Goal: Information Seeking & Learning: Learn about a topic

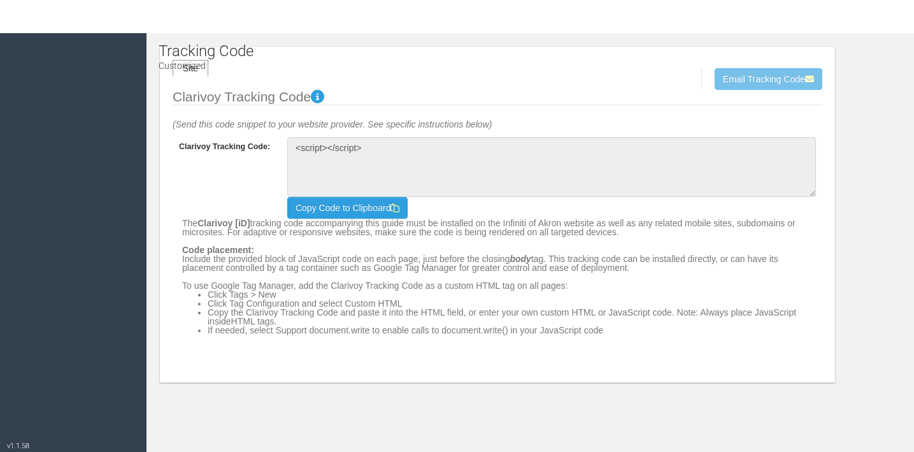
type textarea "<!-- Clarivoy Tracking Code --> <script type="text/javascript" src="//[DOMAIN_N…"
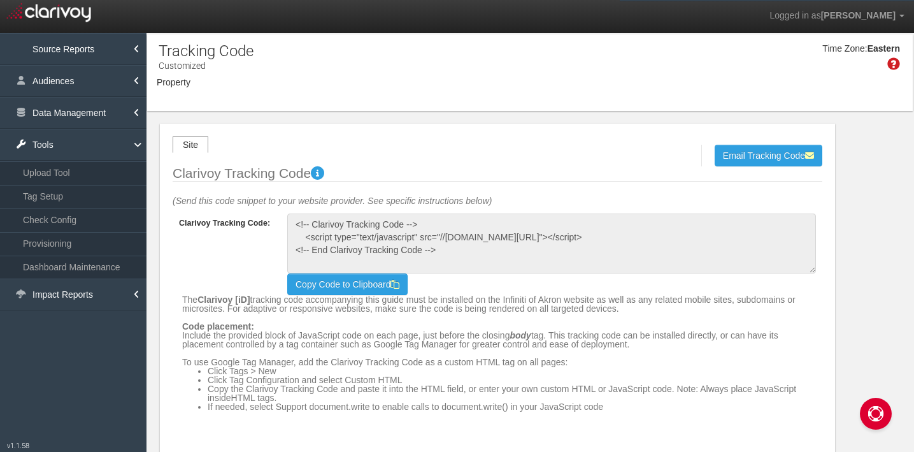
select select "object:4454"
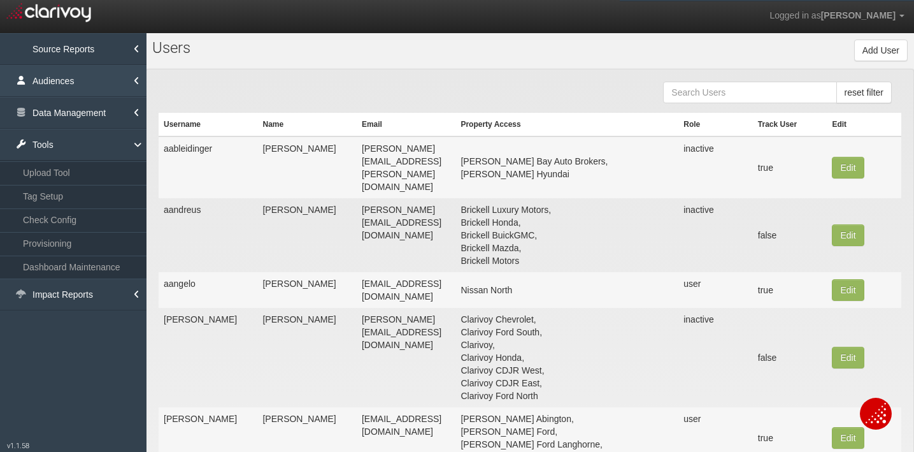
click at [118, 90] on link "Audiences" at bounding box center [73, 81] width 147 height 32
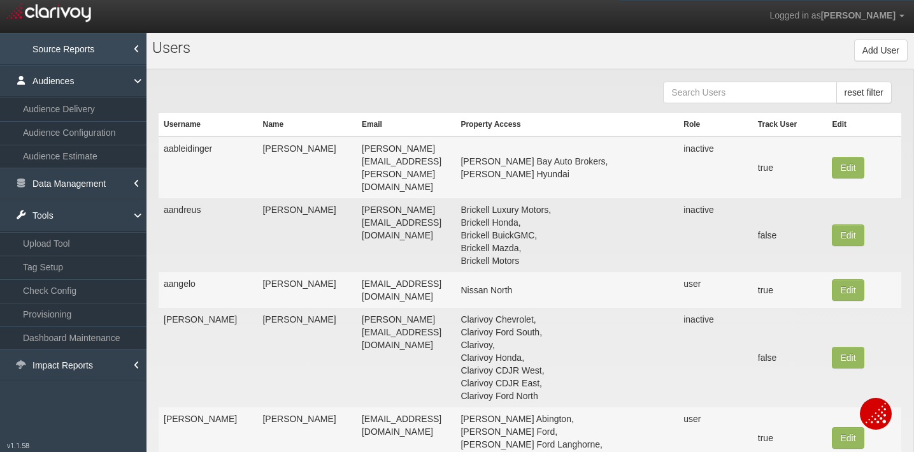
click at [107, 45] on link "Source Reports" at bounding box center [73, 49] width 147 height 32
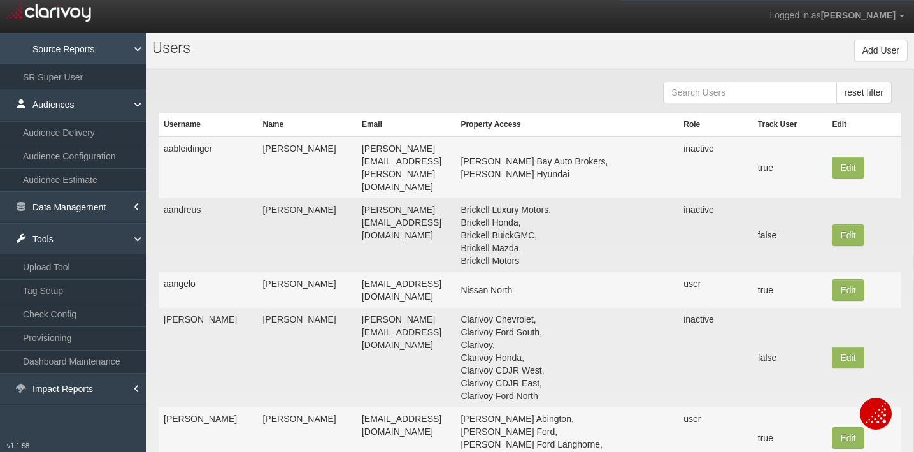
click at [117, 50] on link "Source Reports" at bounding box center [73, 49] width 147 height 32
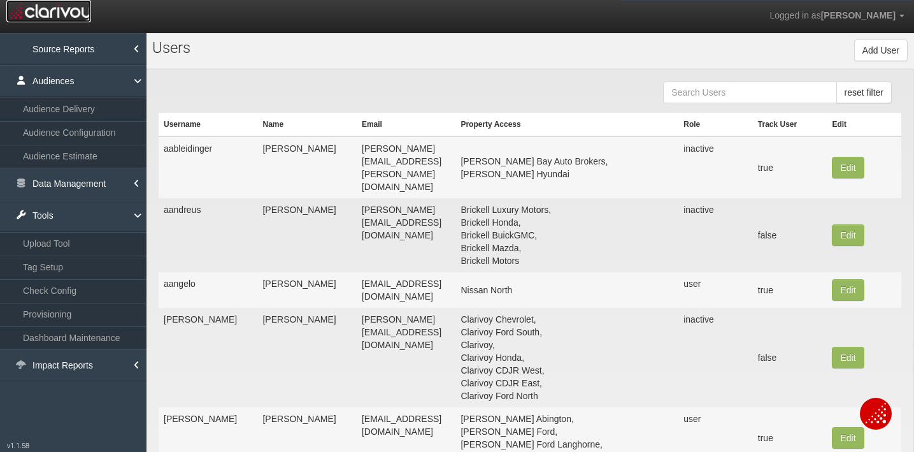
click at [65, 10] on img at bounding box center [48, 11] width 85 height 22
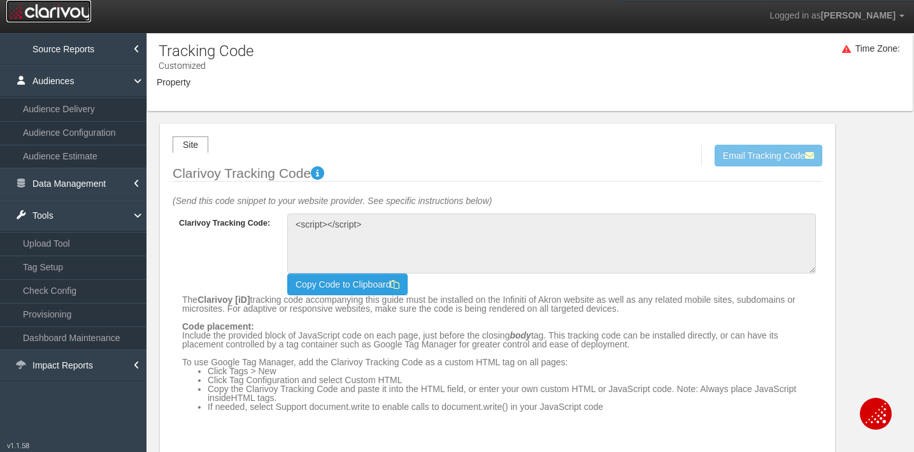
type textarea "<!-- Clarivoy Tracking Code --> <script type="text/javascript" src="//[DOMAIN_N…"
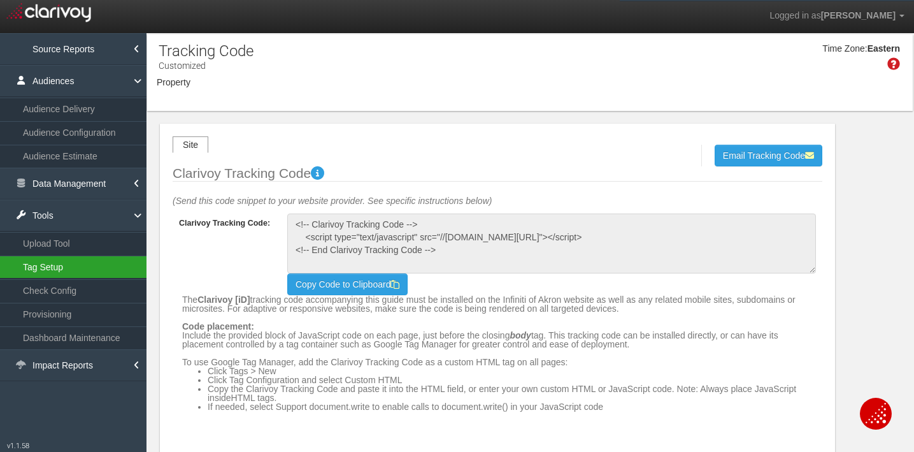
click at [73, 266] on link "Tag Setup" at bounding box center [73, 266] width 147 height 23
select select "object:6548"
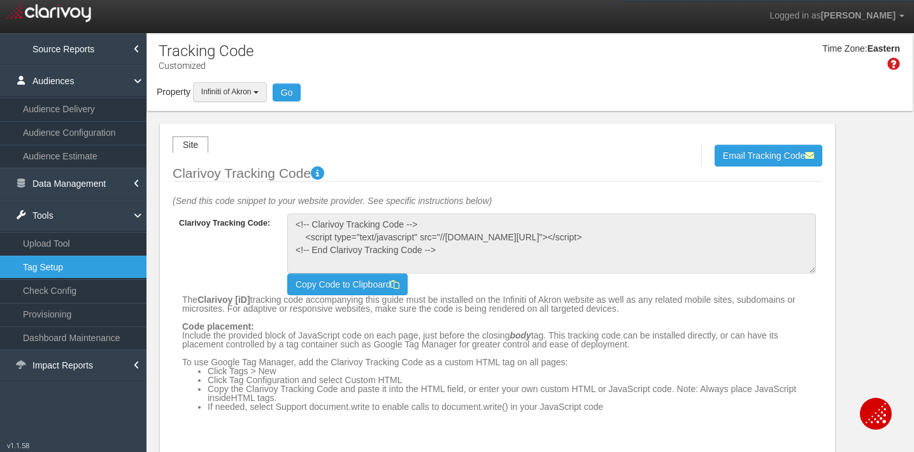
click at [236, 90] on span "Infiniti of Akron" at bounding box center [226, 91] width 50 height 9
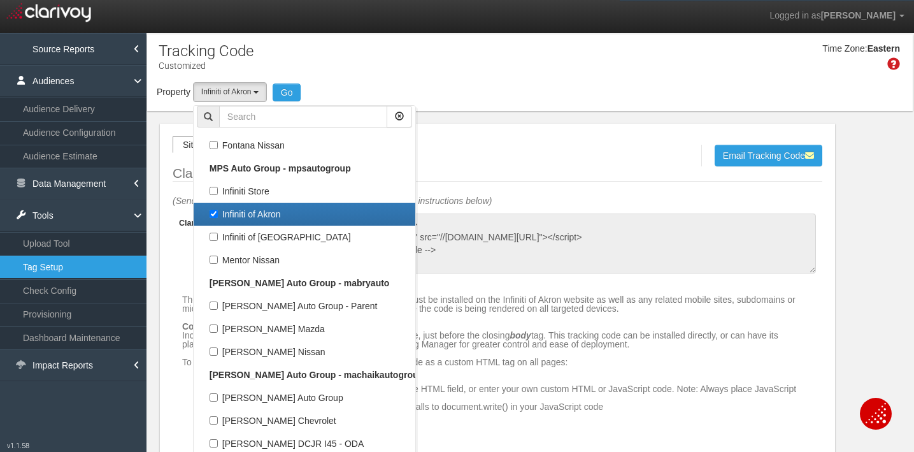
click at [242, 213] on label "Infiniti of Akron" at bounding box center [304, 214] width 215 height 17
click at [218, 213] on input "Infiniti of Akron" at bounding box center [214, 214] width 8 height 8
checkbox input "false"
select select
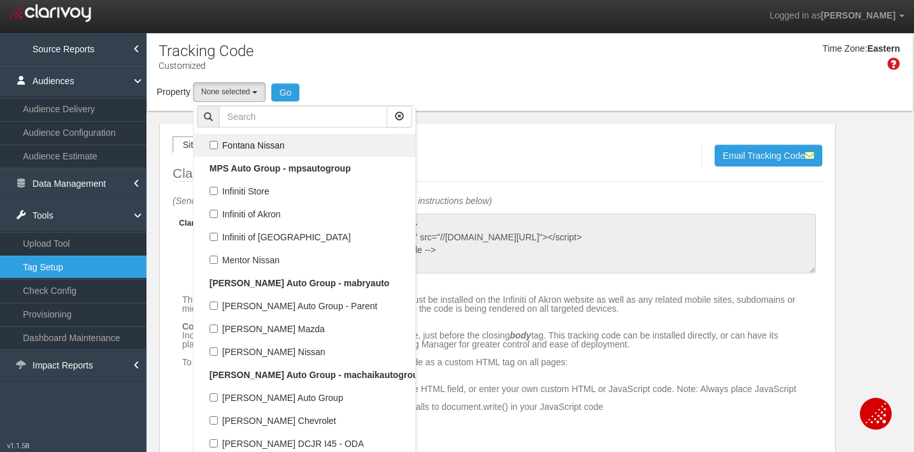
scroll to position [59222, 0]
click at [239, 112] on input "text" at bounding box center [303, 117] width 168 height 22
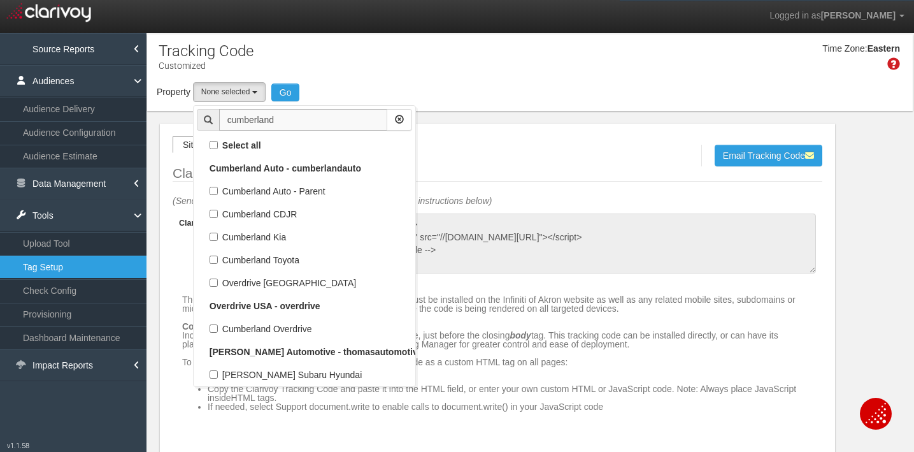
scroll to position [0, 0]
type input "cumberland"
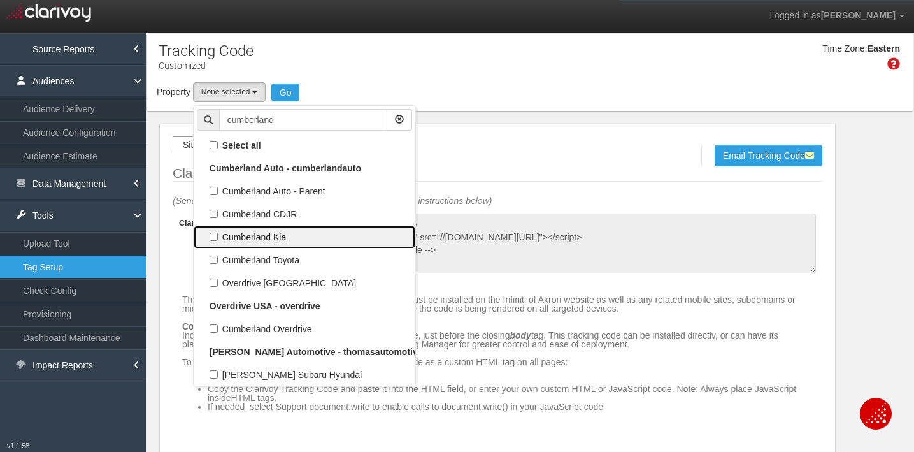
click at [260, 240] on label "Cumberland Kia" at bounding box center [304, 237] width 215 height 17
click at [218, 240] on input "Cumberland Kia" at bounding box center [214, 237] width 8 height 8
checkbox input "true"
select select "object:4121"
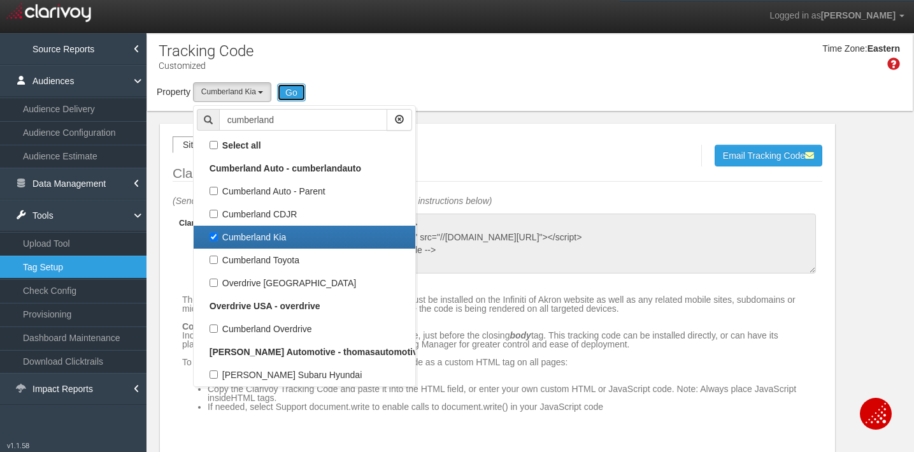
click at [297, 89] on button "Go" at bounding box center [291, 92] width 29 height 18
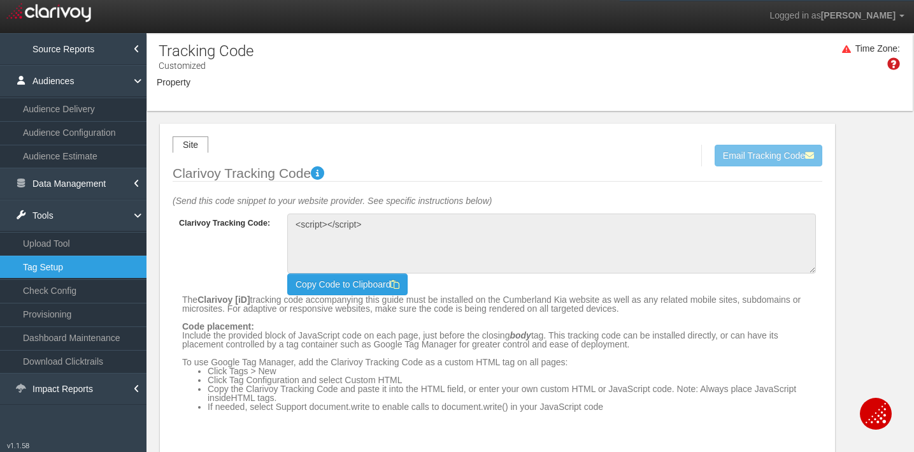
type textarea "<!-- Clarivoy Tracking Code --> <script type="text/javascript" src="//[DOMAIN_N…"
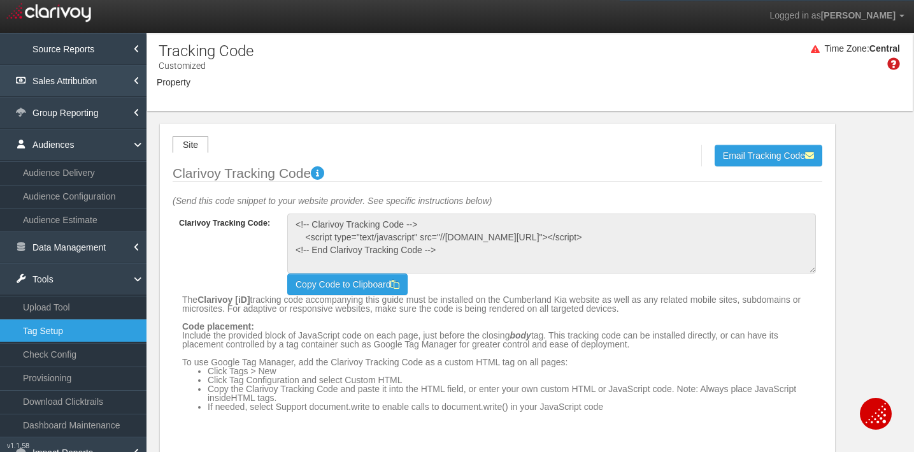
click at [83, 82] on link "Sales Attribution" at bounding box center [73, 81] width 147 height 32
select select "object:11077"
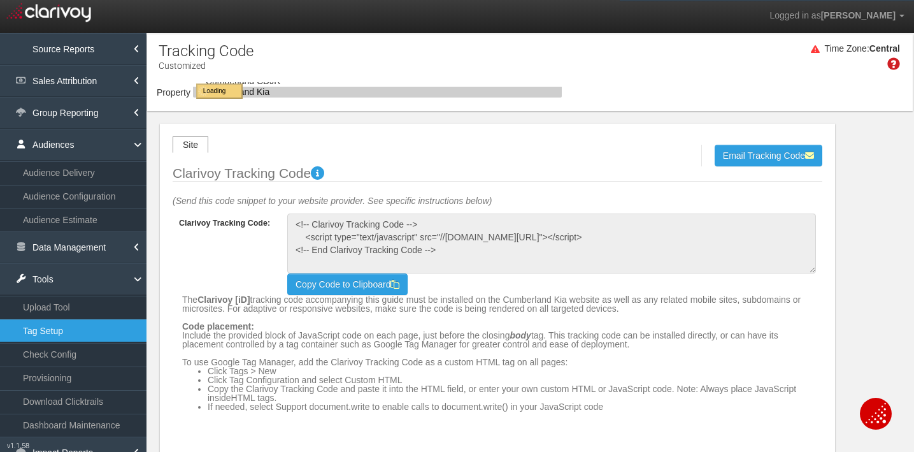
select select "object:11077"
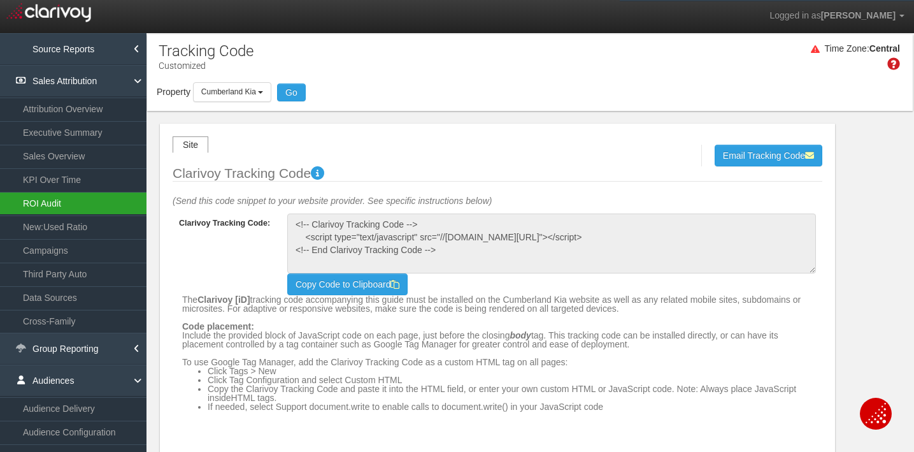
click at [51, 201] on link "ROI Audit" at bounding box center [73, 203] width 147 height 23
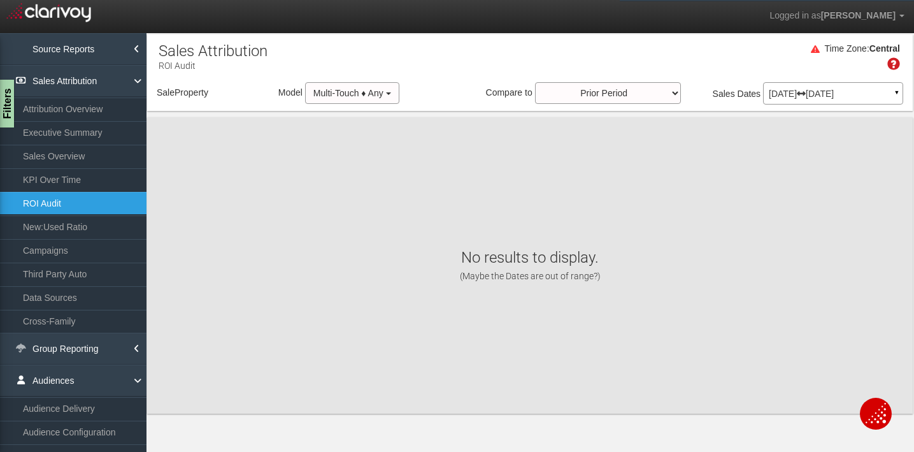
select select "object:17072"
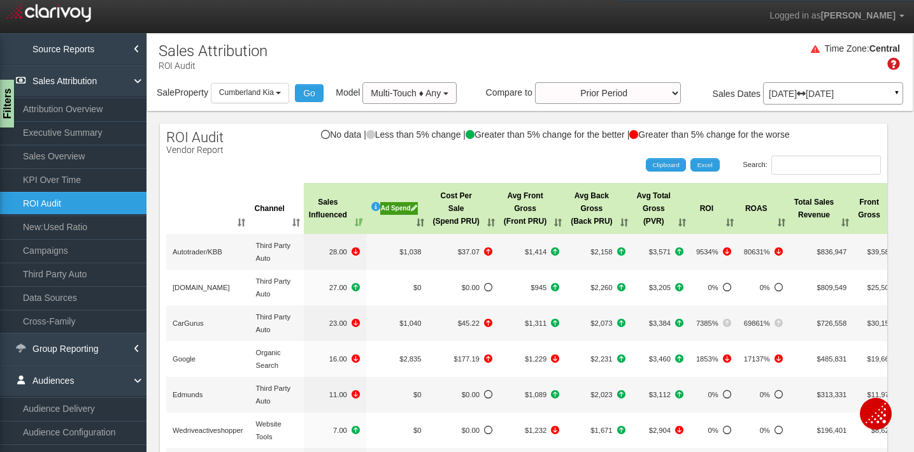
click at [396, 208] on div "Ad Spend" at bounding box center [399, 208] width 38 height 13
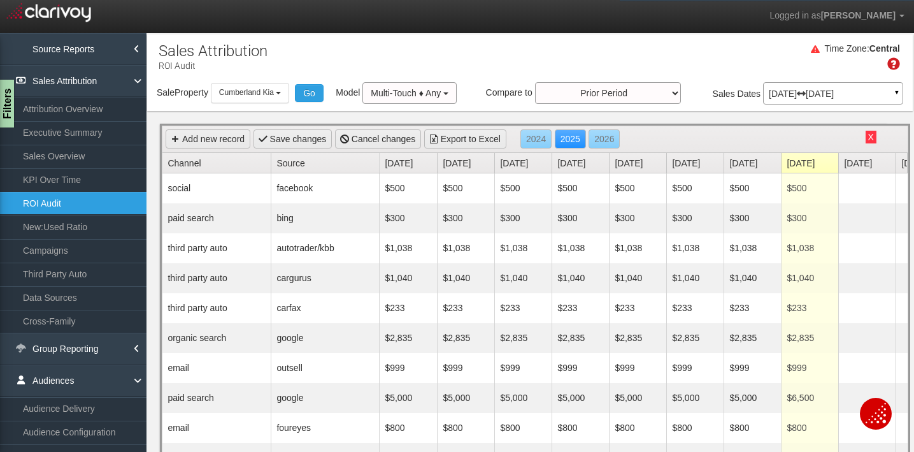
click at [867, 143] on div "Add new record Save changes Cancel changes Export to Excel 2024 2025 2026" at bounding box center [534, 139] width 745 height 27
click at [871, 138] on button "X" at bounding box center [871, 137] width 11 height 13
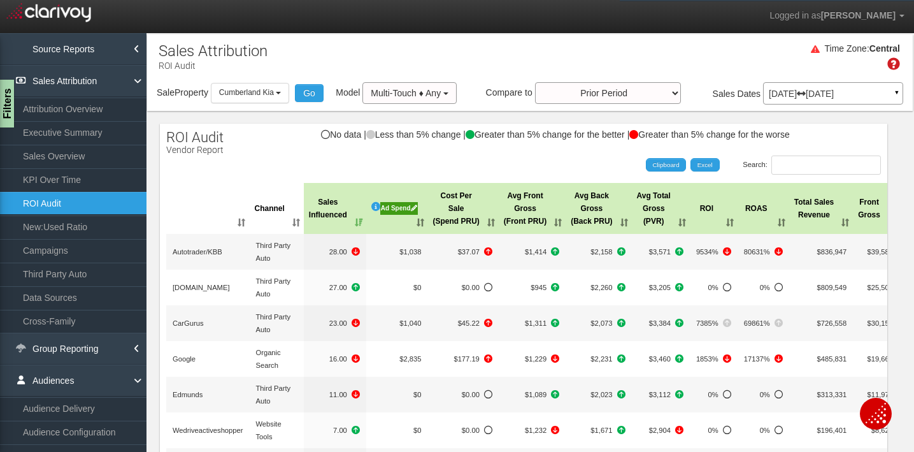
click at [821, 173] on input "Search:" at bounding box center [826, 164] width 110 height 19
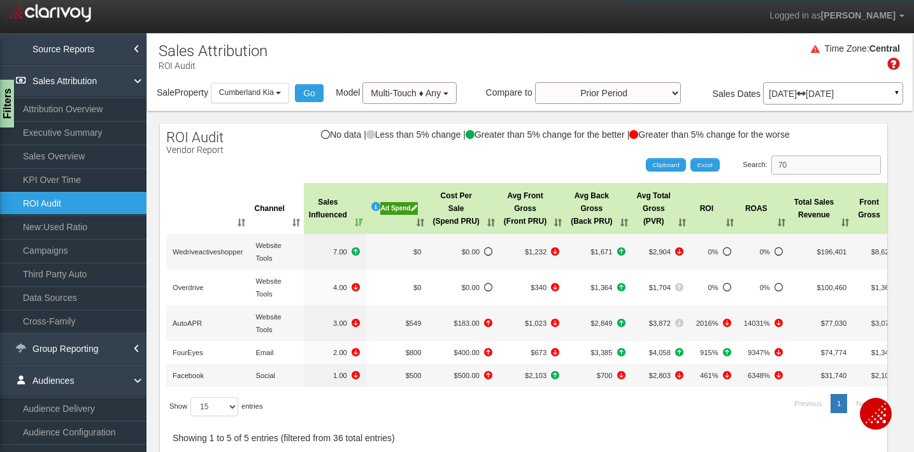
type input "7"
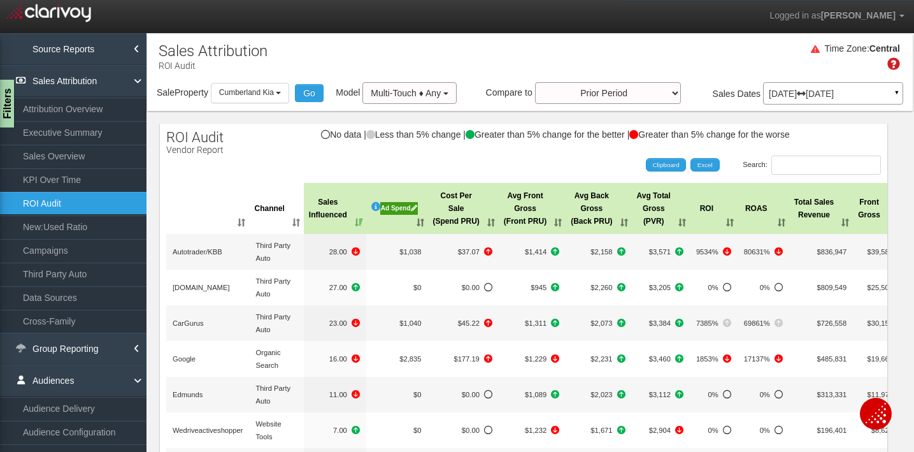
click at [397, 208] on div "Ad Spend" at bounding box center [399, 208] width 38 height 13
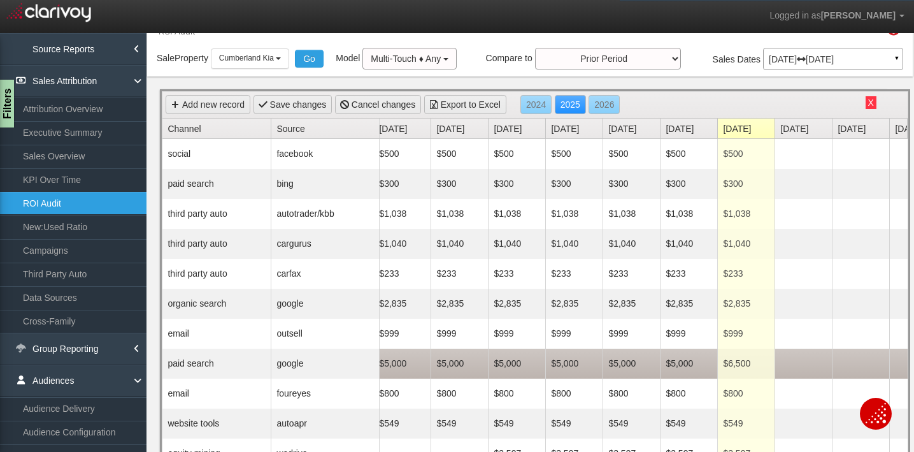
scroll to position [25, 0]
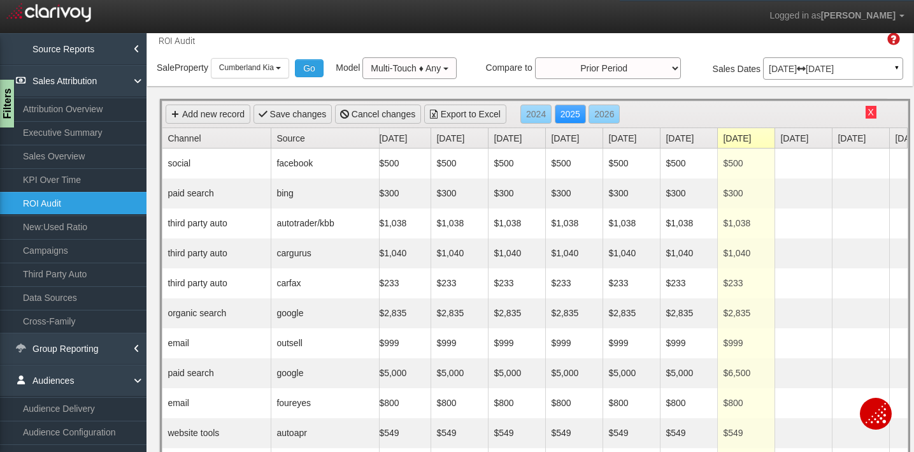
click at [870, 115] on button "X" at bounding box center [871, 112] width 11 height 13
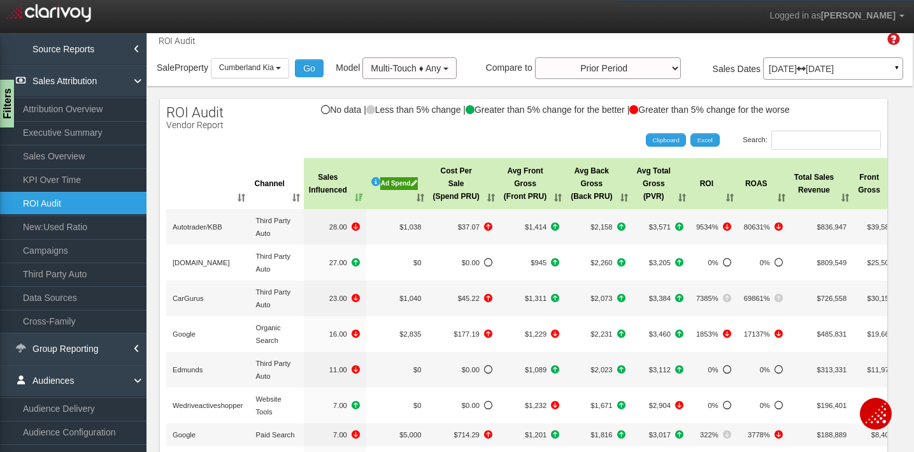
click at [397, 187] on div "Ad Spend" at bounding box center [399, 183] width 38 height 13
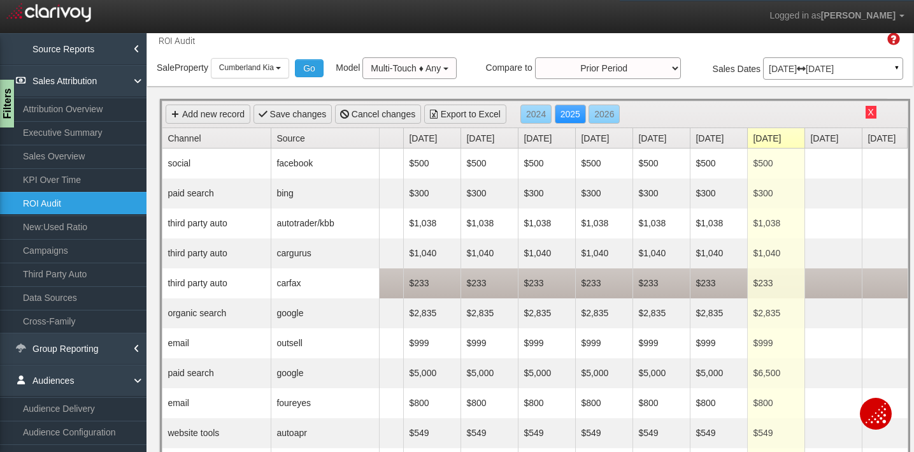
scroll to position [0, 27]
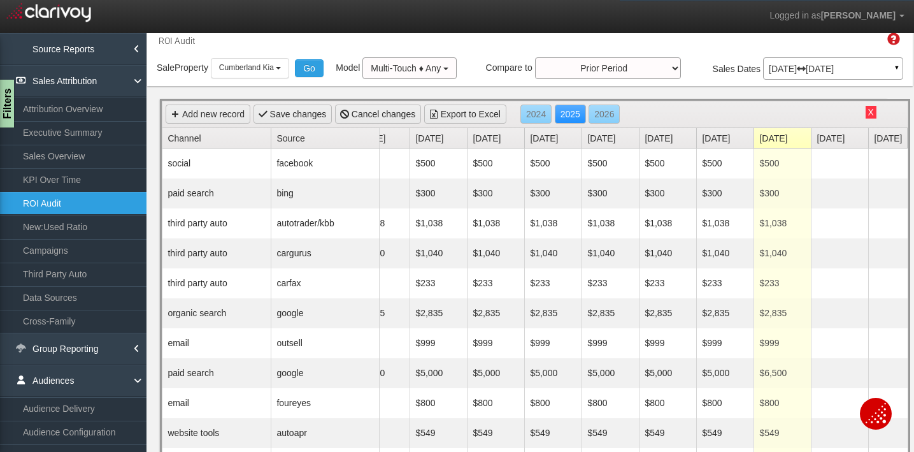
click at [325, 140] on link "Source" at bounding box center [327, 138] width 103 height 20
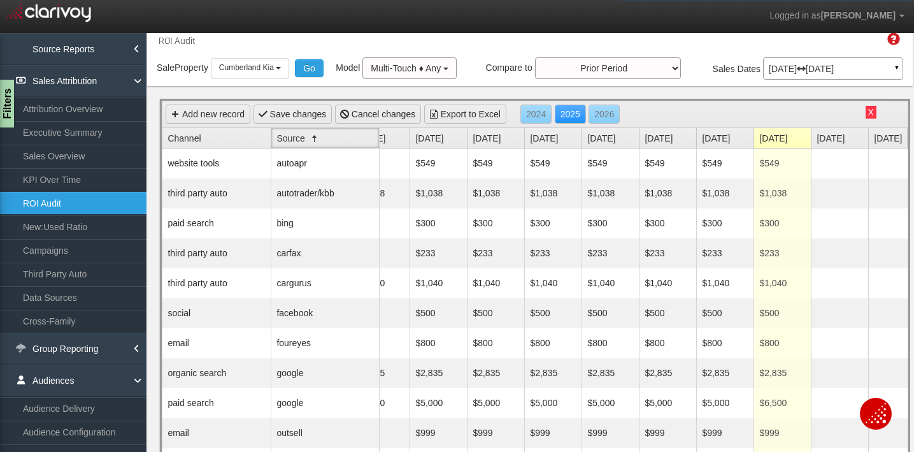
click at [325, 140] on link "Source" at bounding box center [327, 138] width 103 height 20
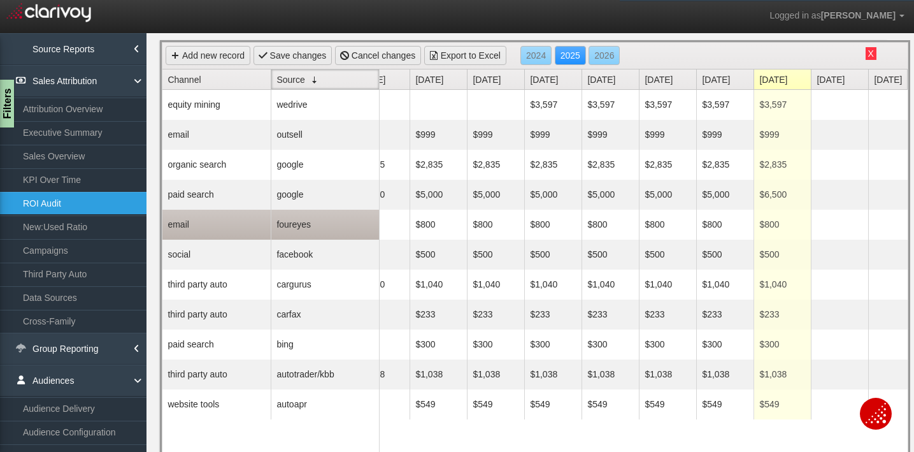
scroll to position [0, 0]
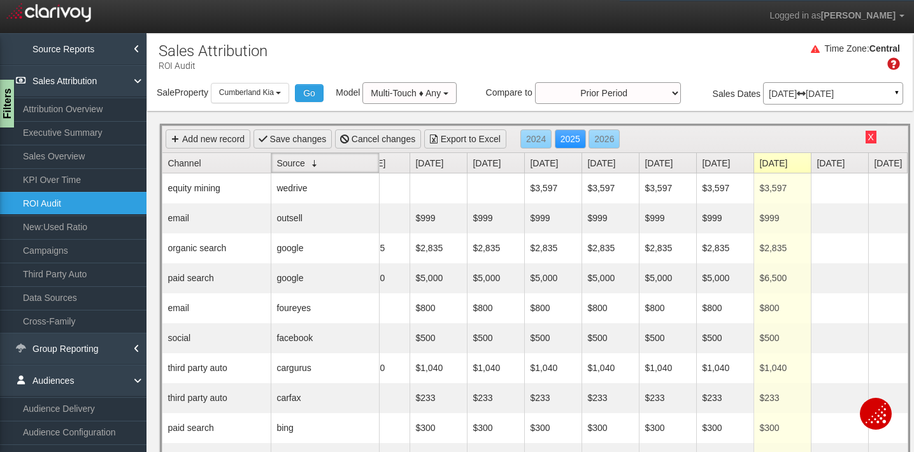
click at [325, 163] on link "Source" at bounding box center [327, 163] width 103 height 20
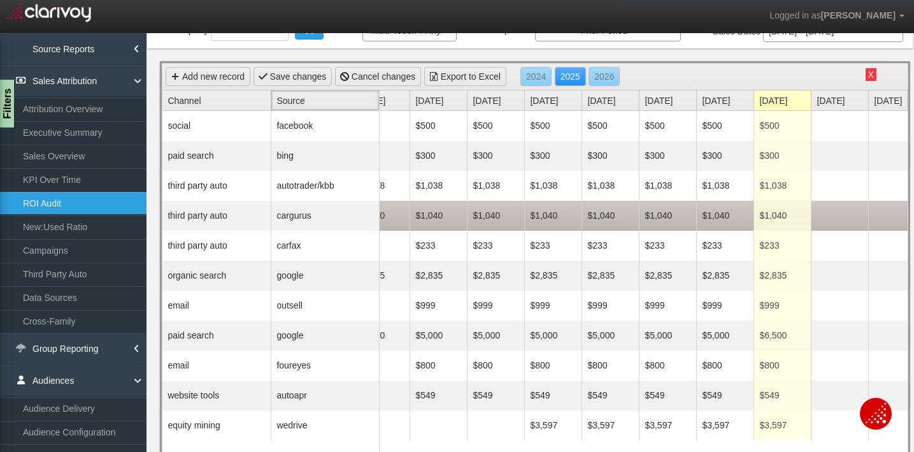
scroll to position [54, 0]
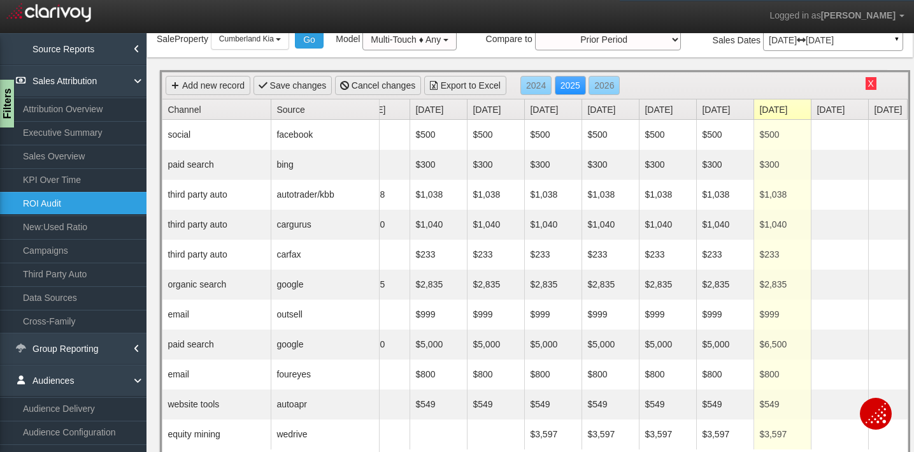
click at [870, 85] on button "X" at bounding box center [871, 83] width 11 height 13
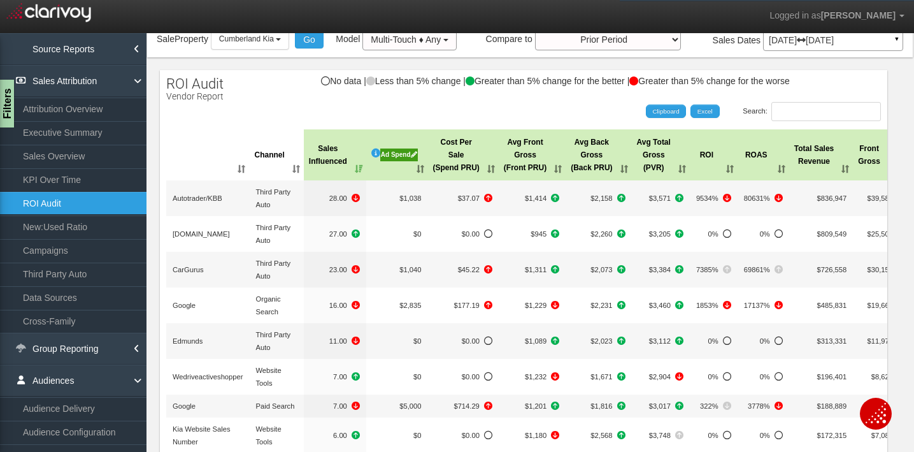
click at [400, 155] on div "Ad Spend" at bounding box center [399, 154] width 38 height 13
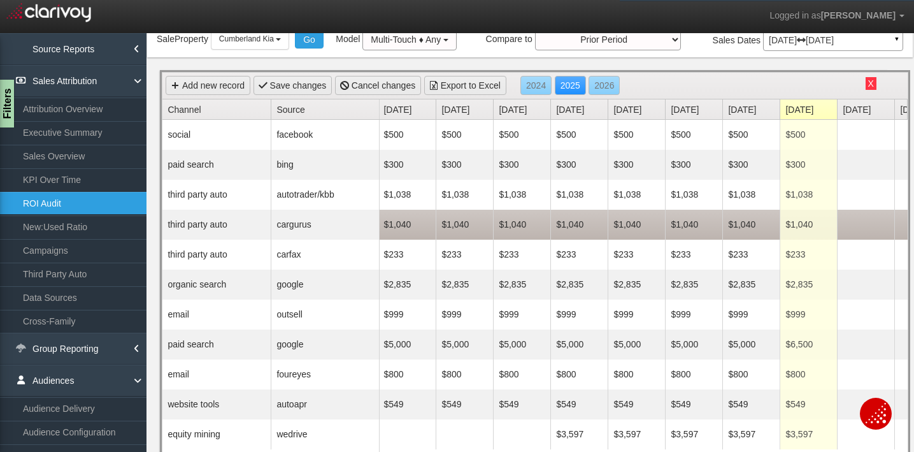
scroll to position [0, 0]
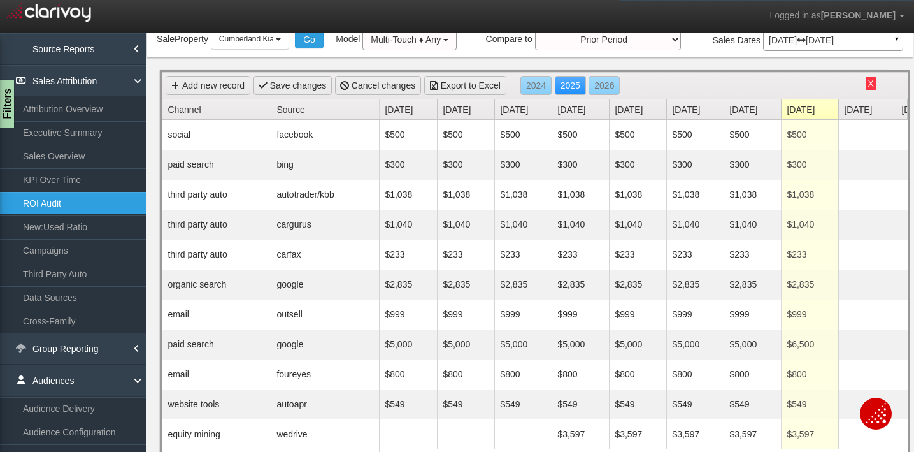
click at [332, 112] on link "Source" at bounding box center [327, 109] width 103 height 20
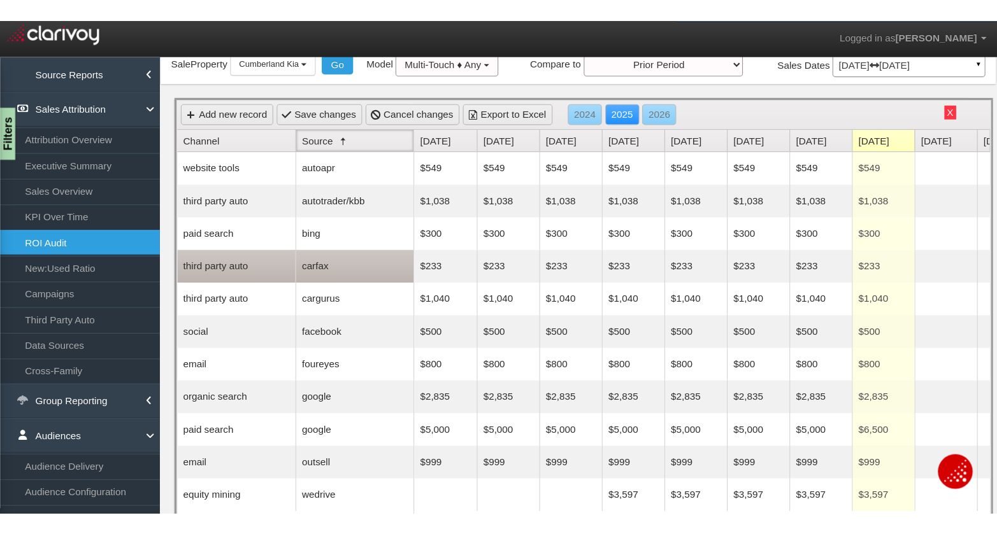
scroll to position [37, 0]
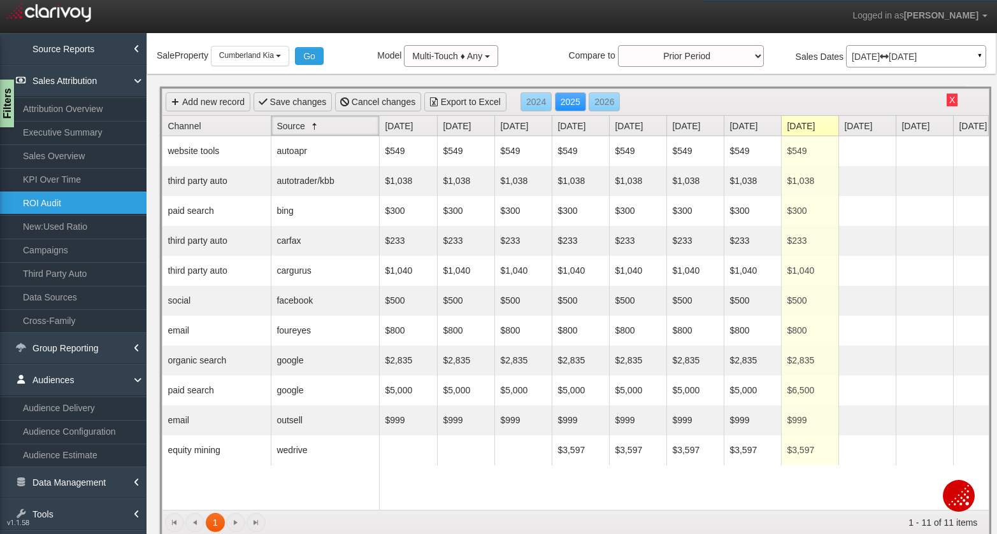
click at [913, 104] on button "X" at bounding box center [952, 100] width 11 height 13
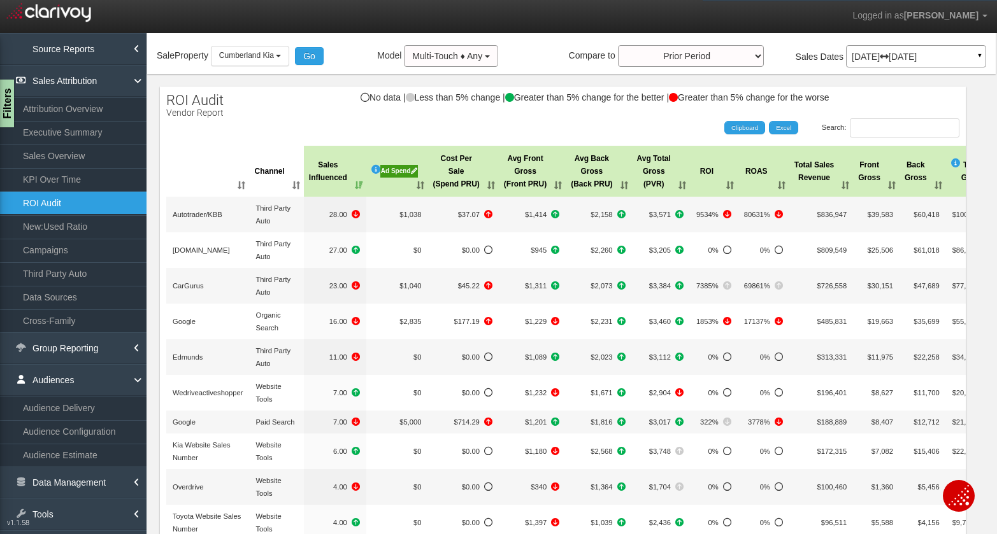
click at [397, 173] on div "Ad Spend" at bounding box center [399, 171] width 38 height 13
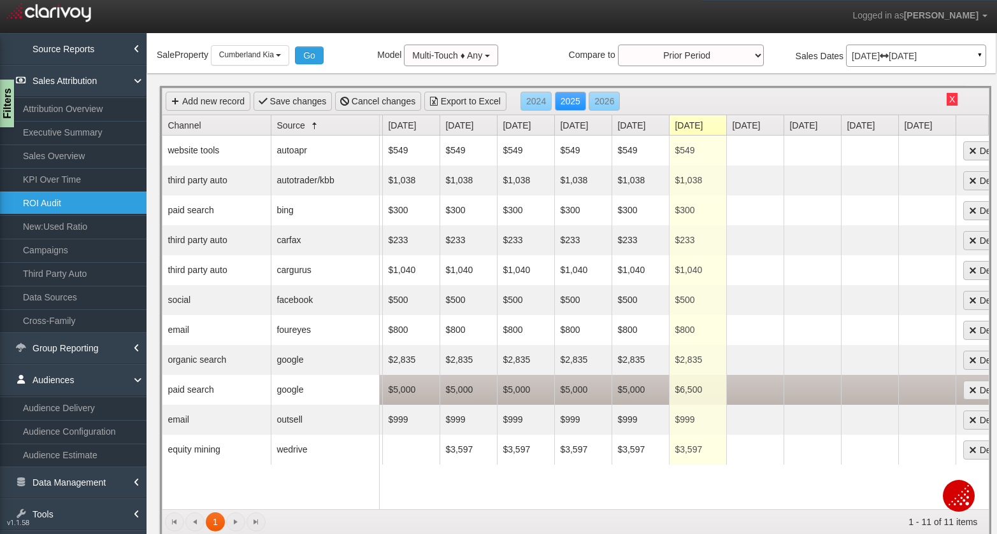
scroll to position [0, 0]
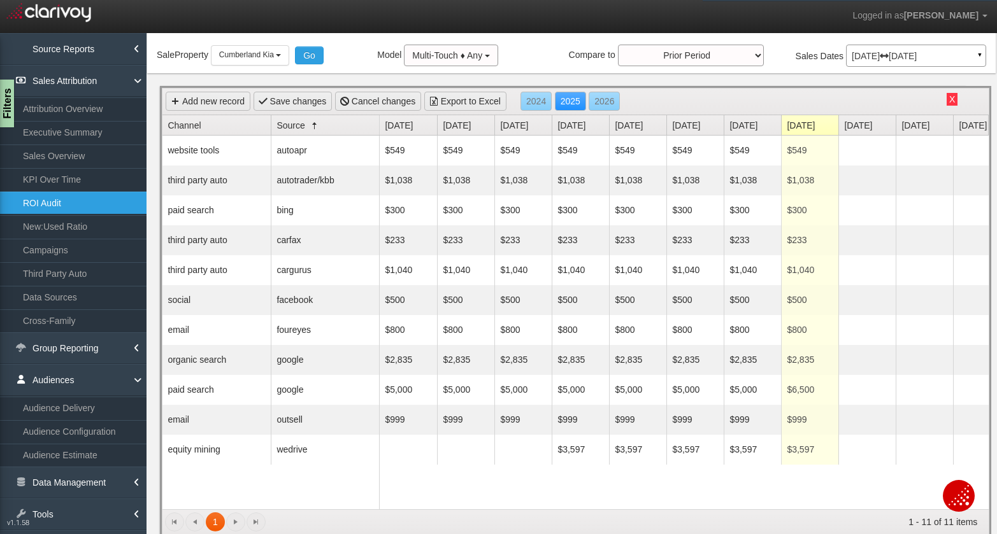
click at [913, 96] on button "X" at bounding box center [952, 99] width 11 height 13
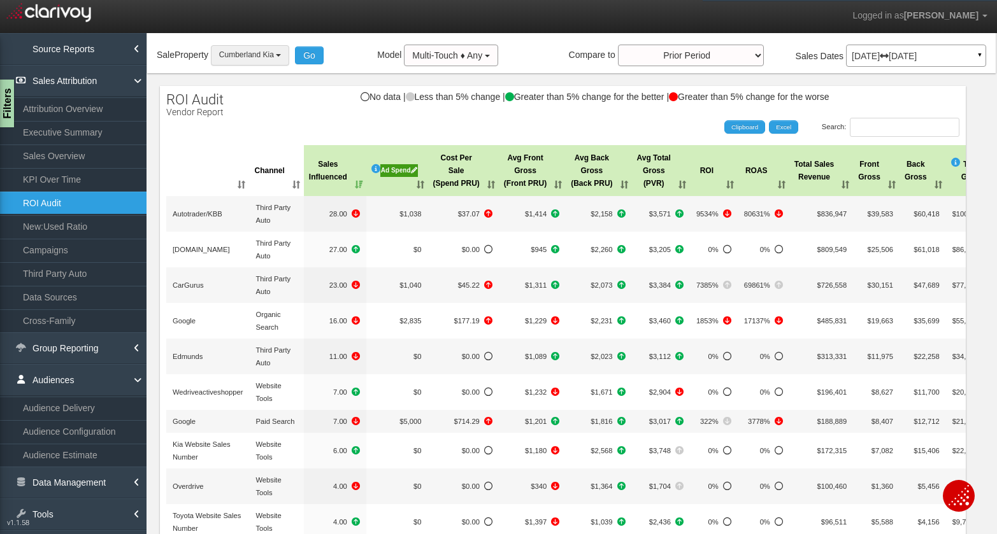
click at [274, 59] on span "Cumberland Kia" at bounding box center [246, 54] width 55 height 9
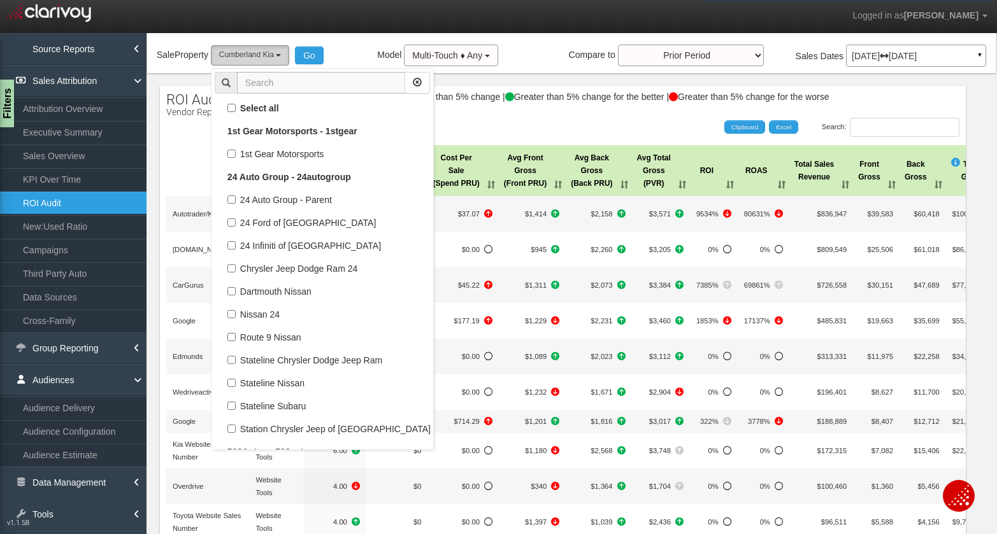
scroll to position [19836, 0]
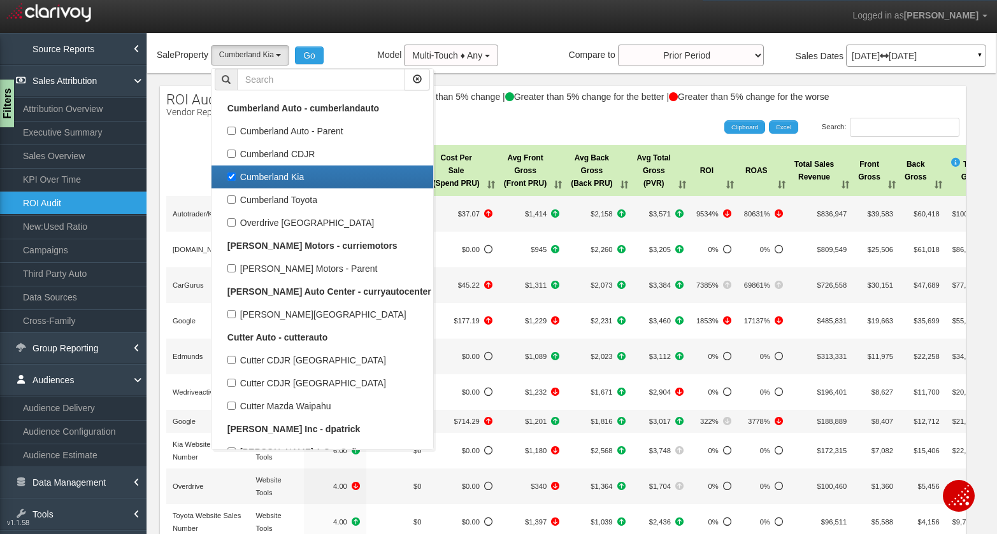
click at [275, 176] on label "Cumberland Kia" at bounding box center [322, 177] width 215 height 17
click at [236, 176] on input "Cumberland Kia" at bounding box center [231, 177] width 8 height 8
checkbox input "false"
select select
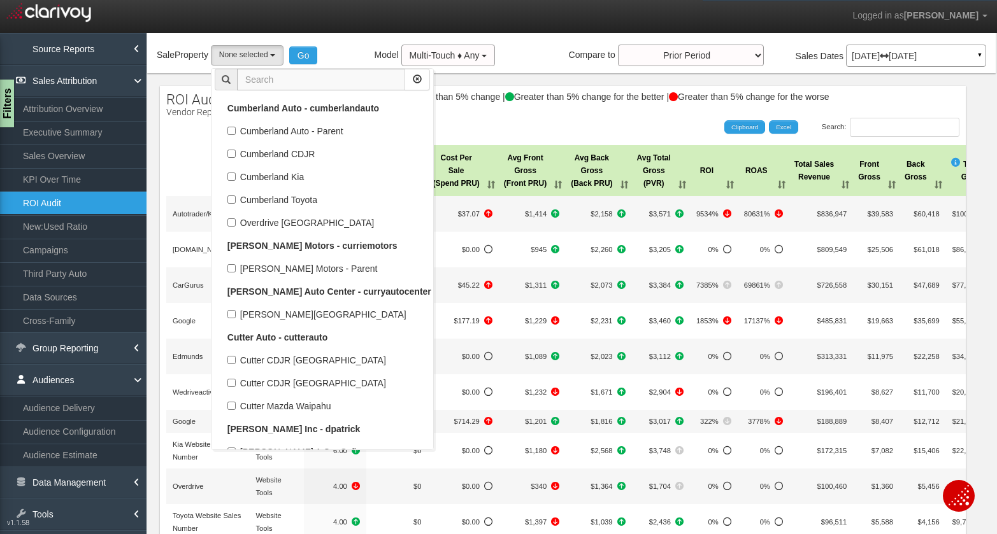
click at [259, 80] on input "text" at bounding box center [321, 80] width 168 height 22
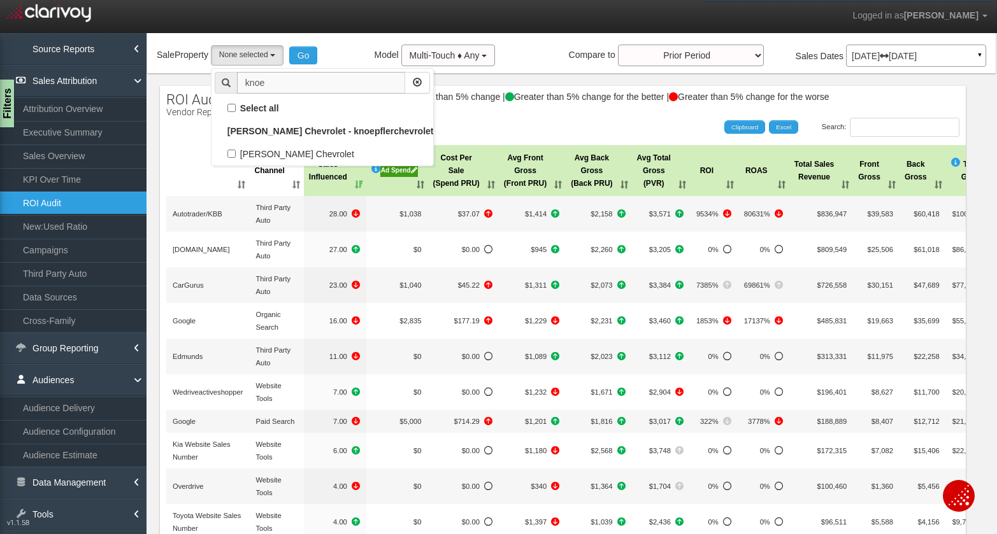
scroll to position [0, 0]
type input "knoe"
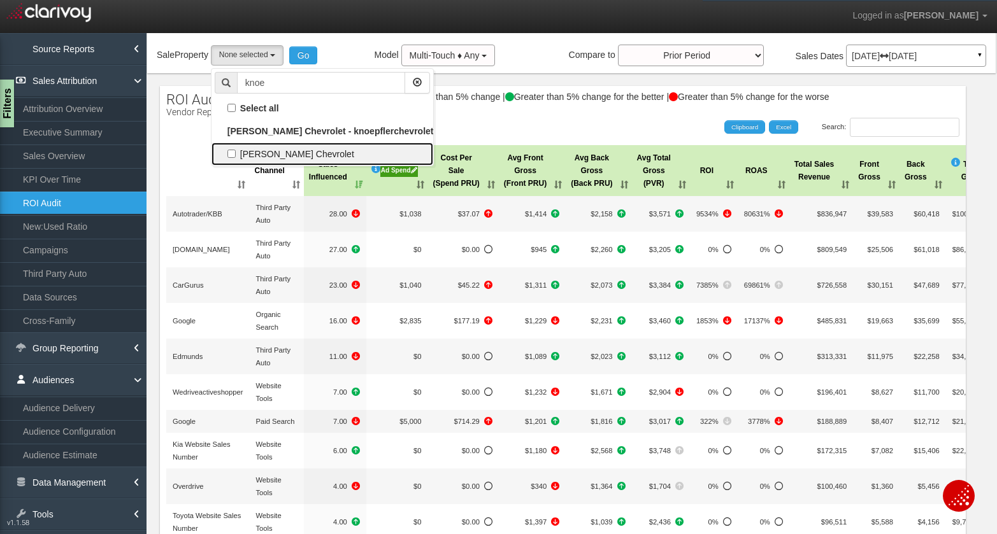
click at [269, 155] on label "[PERSON_NAME] Chevrolet" at bounding box center [322, 154] width 215 height 17
click at [236, 155] on input "[PERSON_NAME] Chevrolet" at bounding box center [231, 154] width 8 height 8
checkbox input "true"
select select "object:17725"
checkbox input "true"
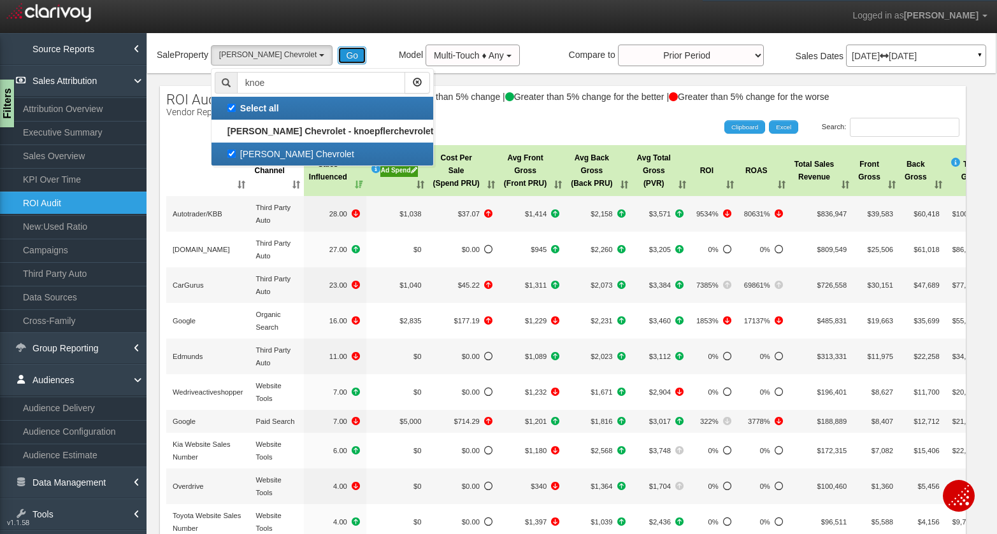
click at [338, 61] on button "Go" at bounding box center [352, 56] width 29 height 18
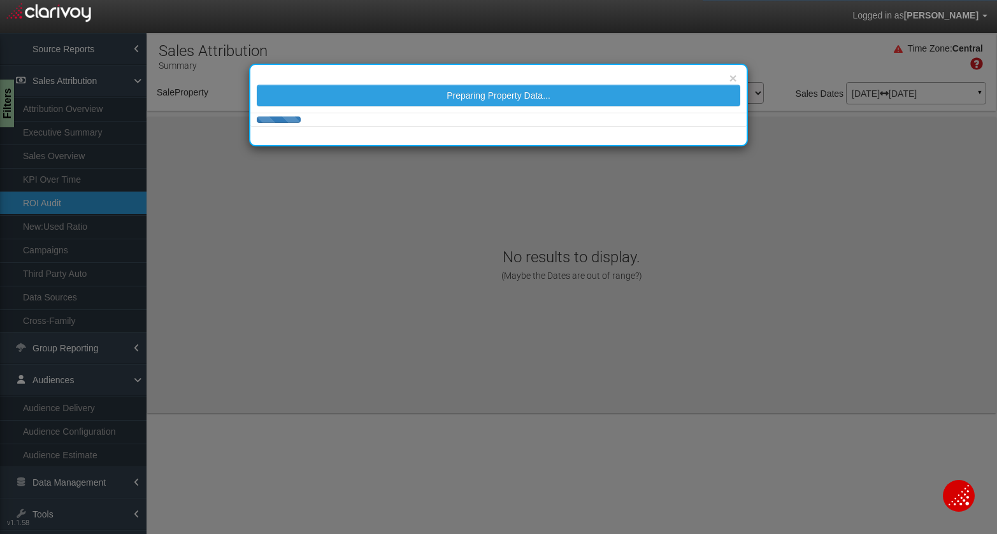
select select "object:20315"
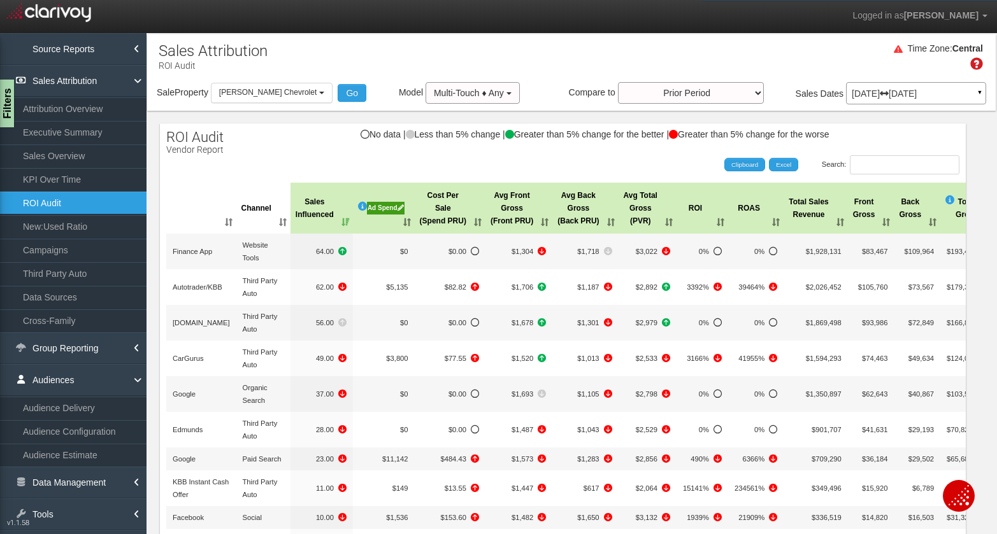
click at [878, 101] on div "[DATE] [DATE] ▼" at bounding box center [916, 93] width 140 height 22
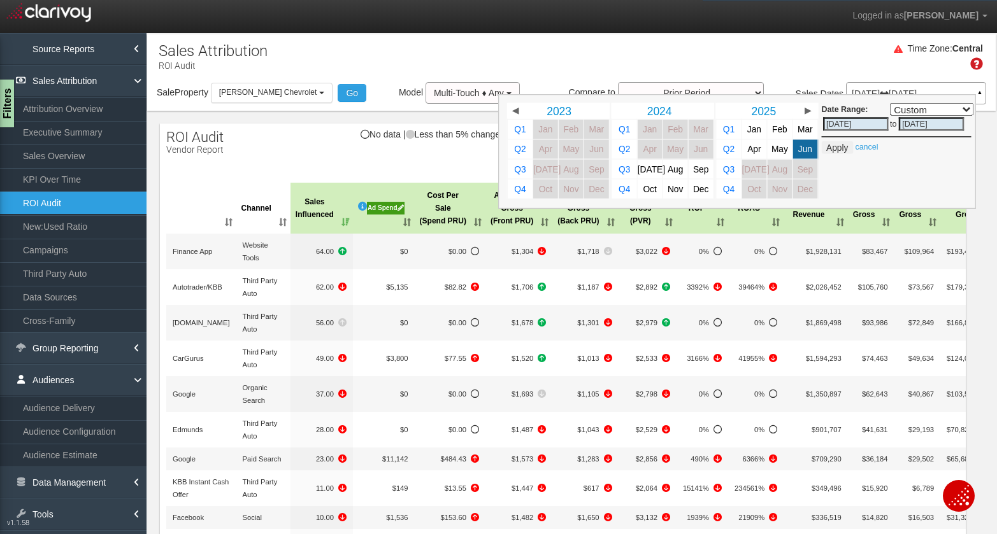
click at [856, 60] on div "Time Zone: Central" at bounding box center [571, 61] width 848 height 41
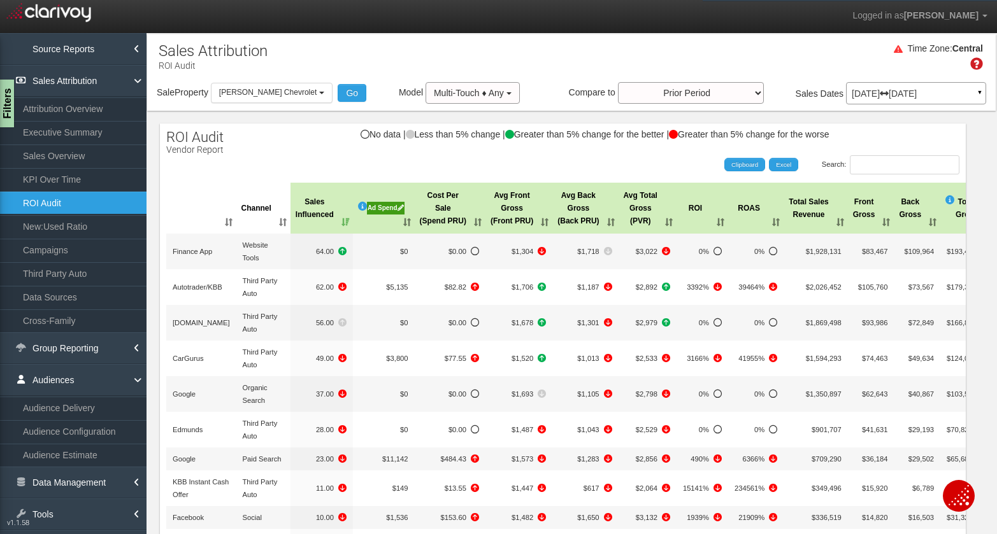
click at [256, 104] on div "Sale Property Loading 1st Gear Motorsports 24 Auto Group - Parent [DEMOGRAPHIC_…" at bounding box center [571, 95] width 848 height 27
click at [256, 97] on span "[PERSON_NAME] Chevrolet" at bounding box center [267, 92] width 97 height 9
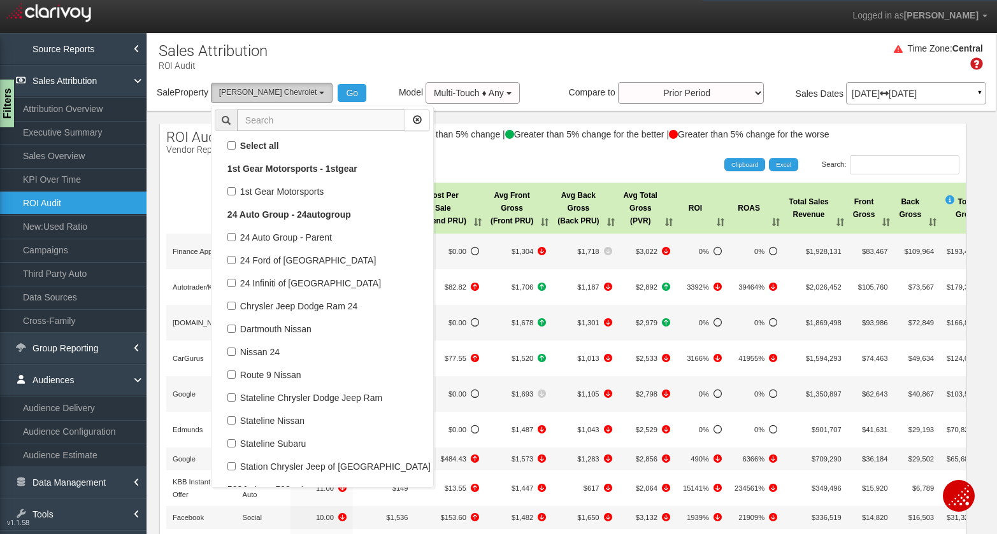
scroll to position [41461, 0]
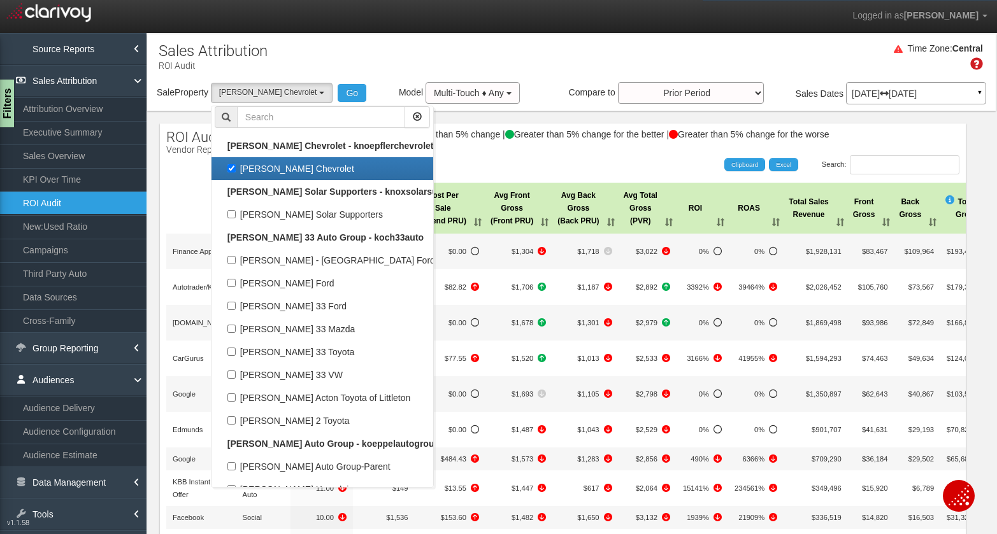
click at [261, 172] on label "[PERSON_NAME] Chevrolet" at bounding box center [322, 169] width 215 height 17
click at [236, 172] on input "[PERSON_NAME] Chevrolet" at bounding box center [231, 168] width 8 height 8
checkbox input "false"
select select
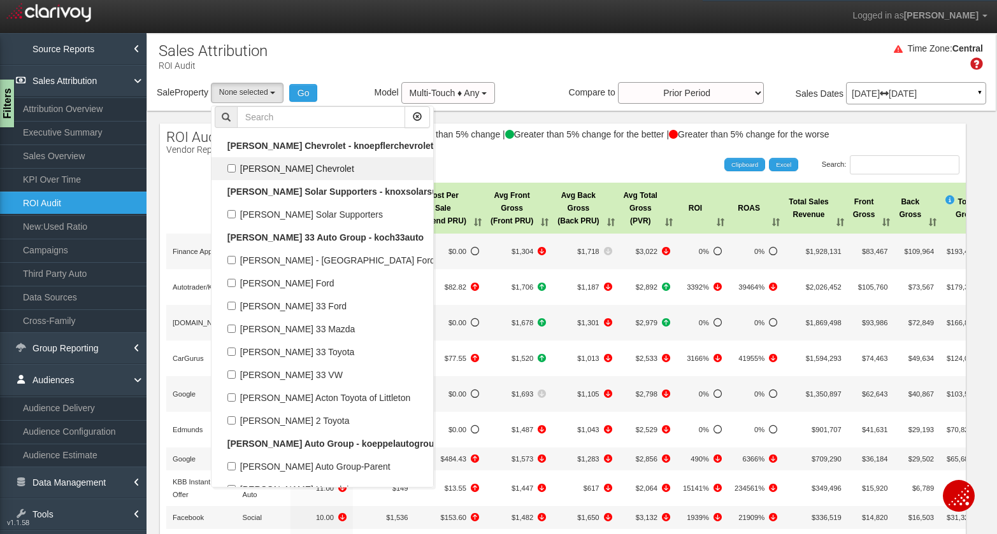
scroll to position [20731, 0]
click at [259, 122] on input "text" at bounding box center [321, 117] width 168 height 22
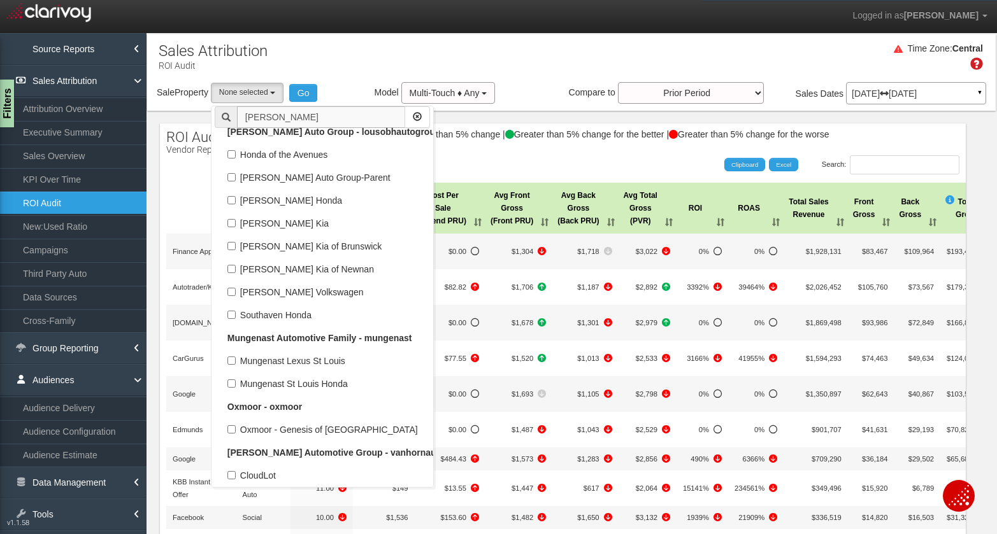
scroll to position [0, 0]
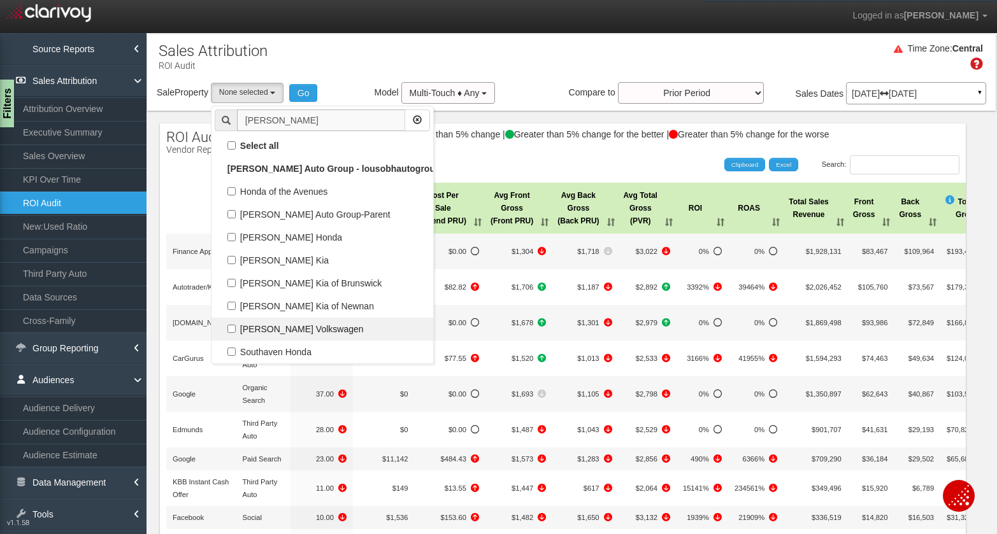
type input "[PERSON_NAME]"
click at [311, 330] on label "[PERSON_NAME] Volkswagen" at bounding box center [322, 329] width 215 height 17
click at [236, 330] on input "[PERSON_NAME] Volkswagen" at bounding box center [231, 329] width 8 height 8
checkbox input "true"
select select "object:20438"
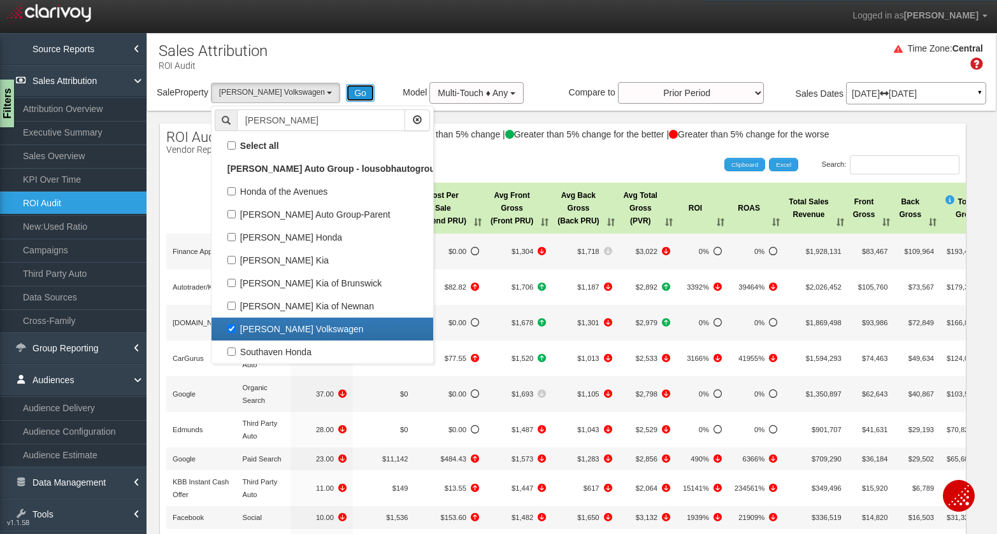
click at [346, 97] on button "Go" at bounding box center [360, 93] width 29 height 18
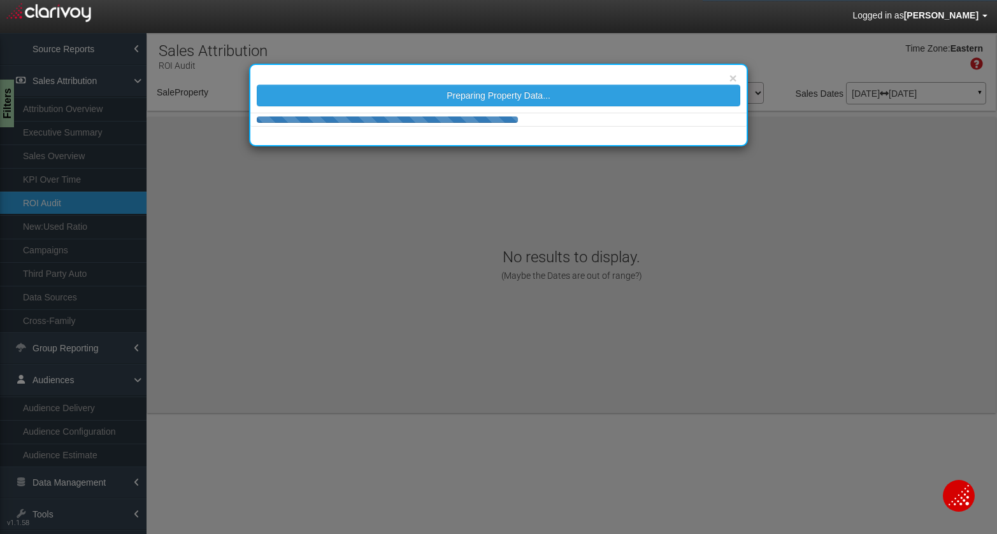
select select "object:23064"
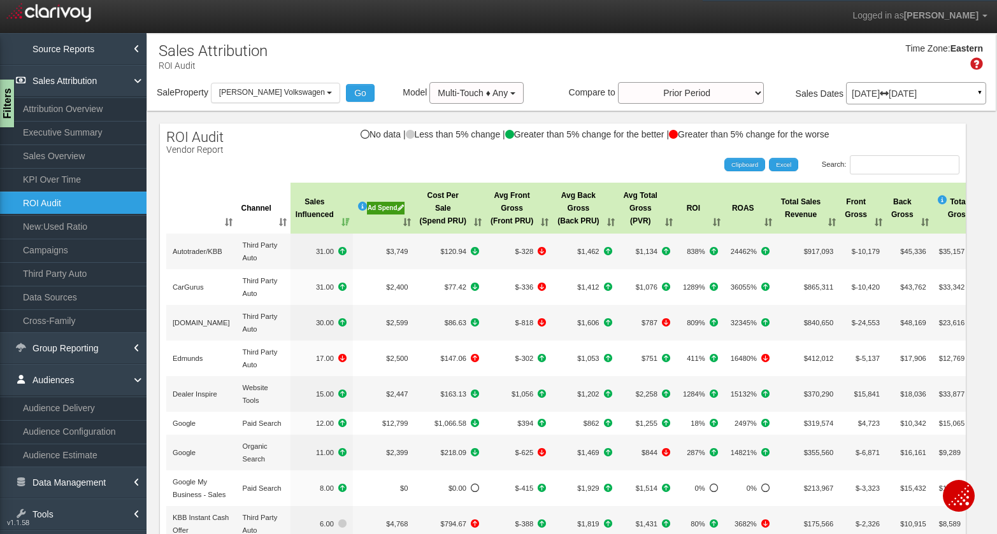
click at [901, 94] on p "[DATE] [DATE]" at bounding box center [916, 93] width 129 height 9
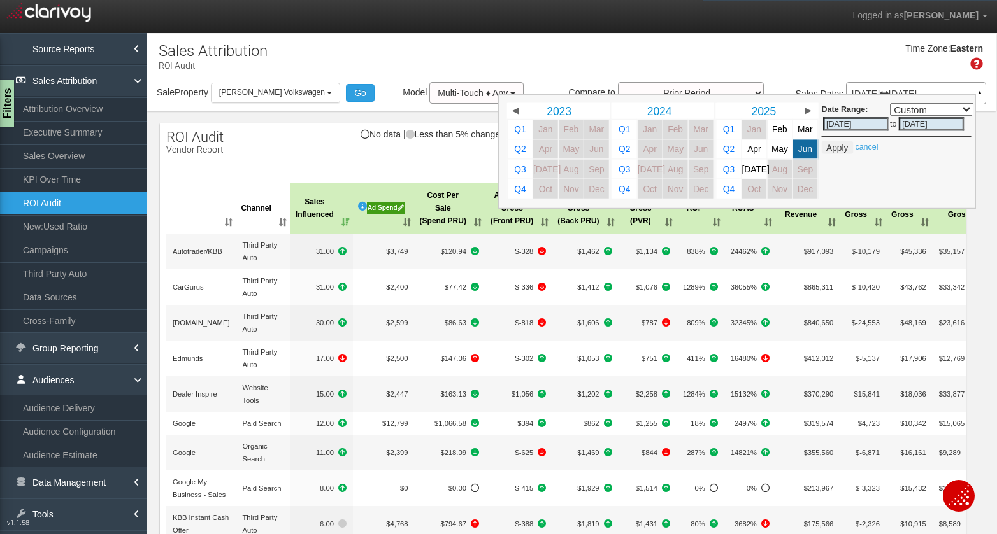
click at [795, 64] on div "Time Zone: Eastern" at bounding box center [571, 61] width 848 height 41
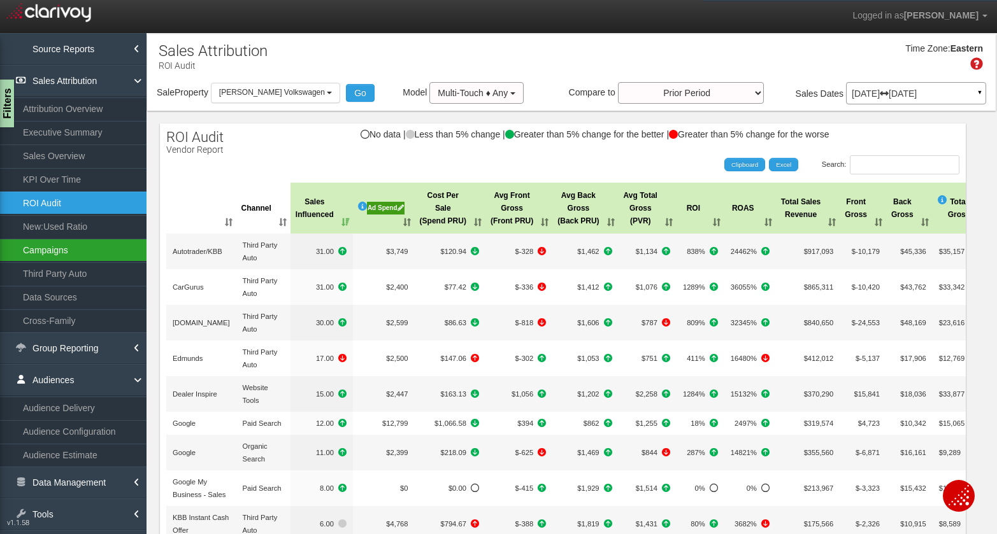
click at [52, 255] on link "Campaigns" at bounding box center [73, 250] width 147 height 23
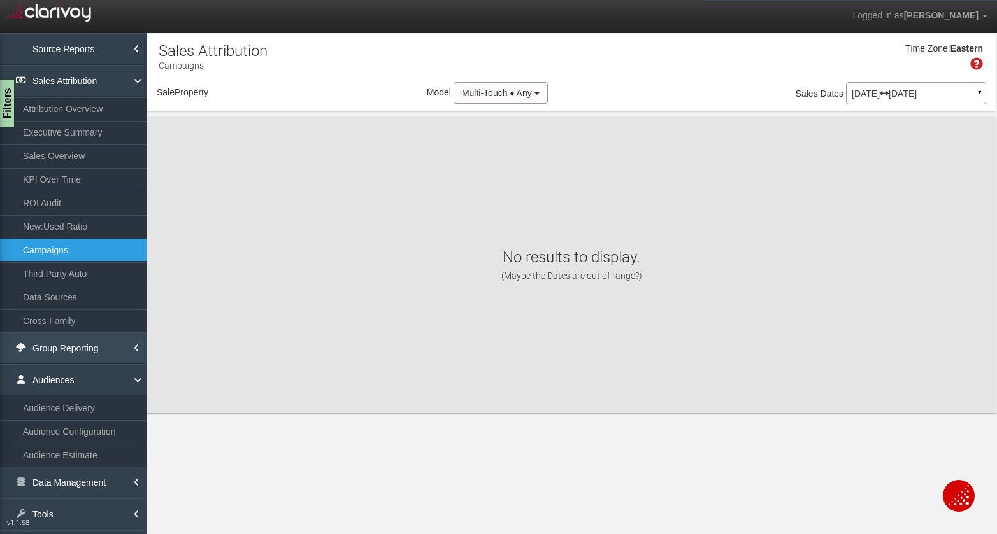
select select "object:25652"
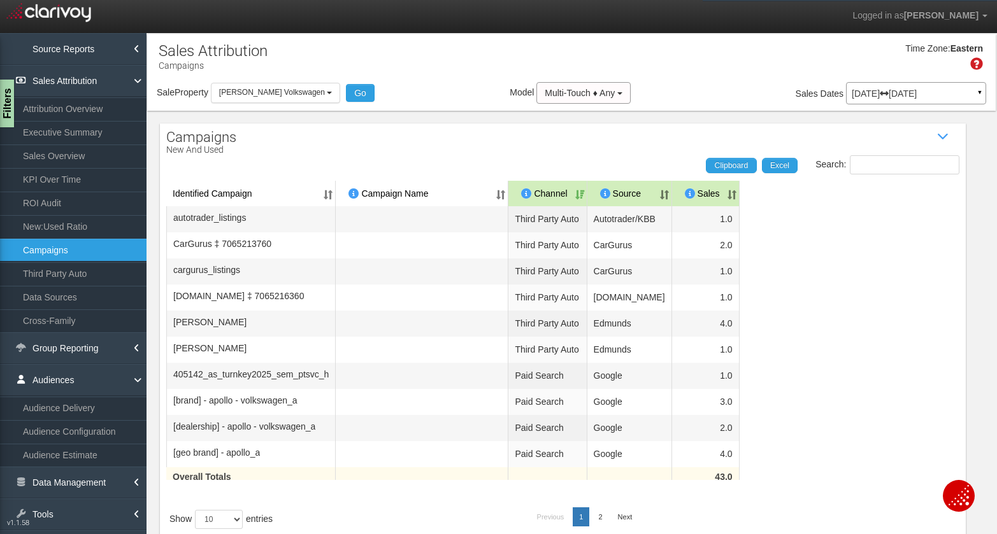
click at [875, 90] on p "[DATE] [DATE]" at bounding box center [916, 93] width 129 height 9
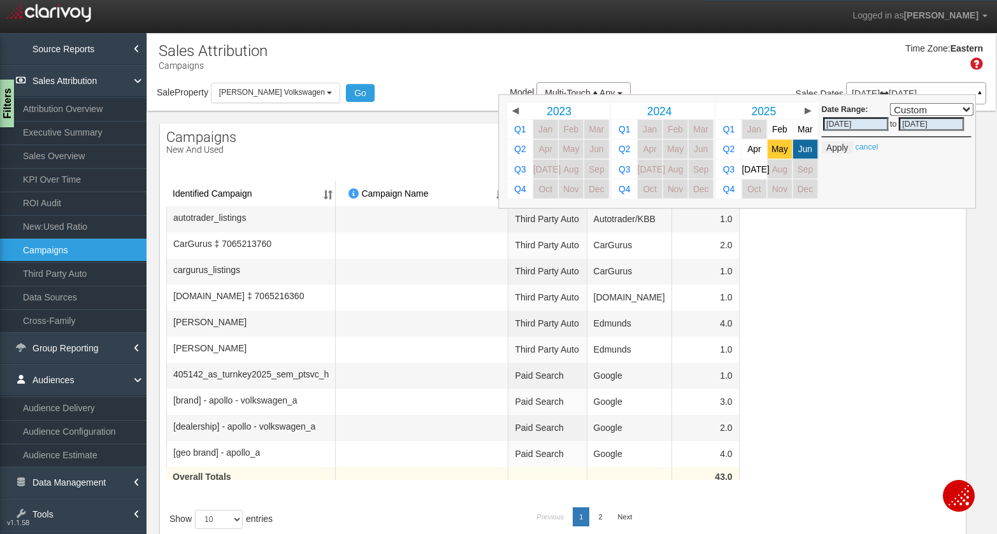
click at [782, 148] on span "May" at bounding box center [779, 150] width 17 height 10
select select ","
type input "[DATE]"
click at [754, 169] on span "[DATE]" at bounding box center [755, 169] width 27 height 10
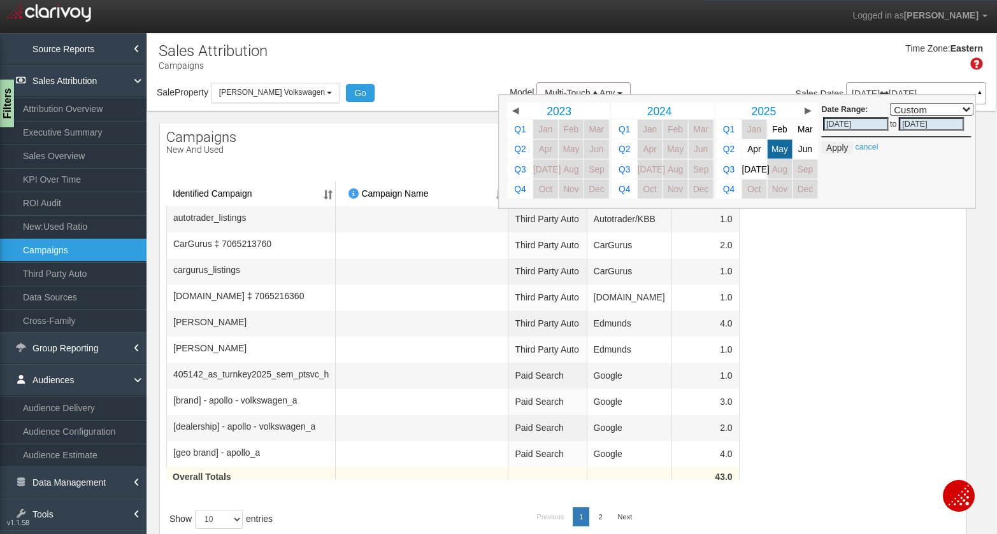
select select ","
type input "[DATE]"
click at [837, 150] on button "Apply" at bounding box center [837, 147] width 31 height 13
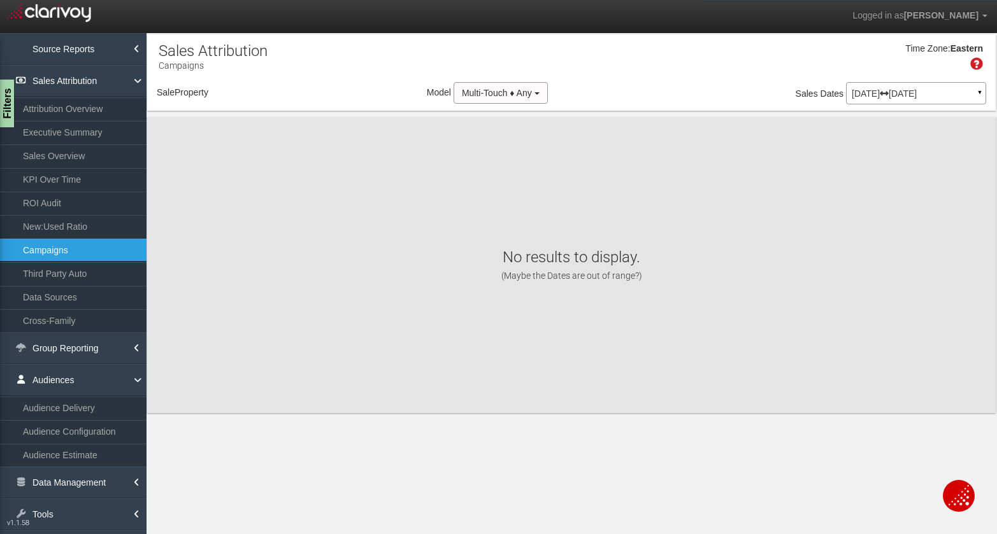
select select "object:28240"
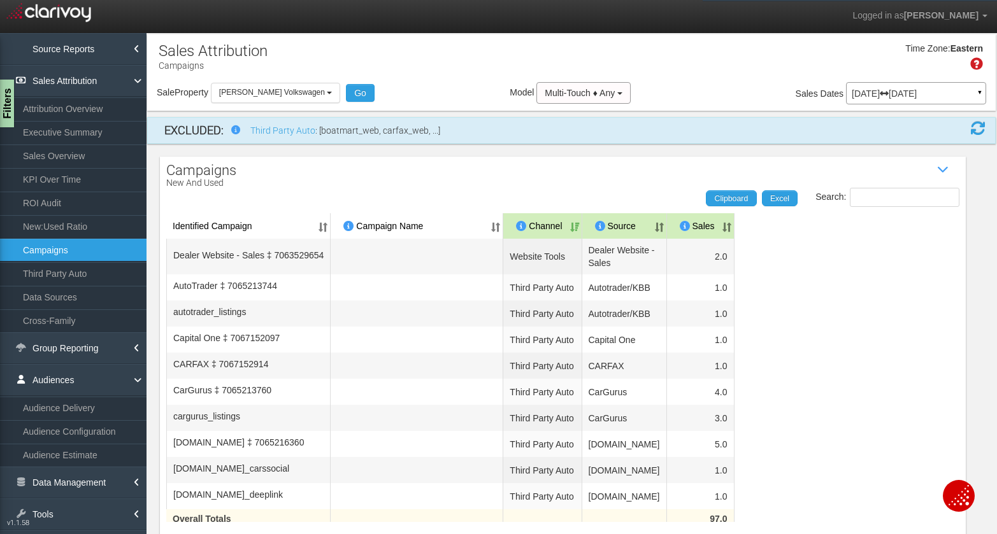
select select "object:28240"
click at [981, 133] on span at bounding box center [977, 127] width 15 height 15
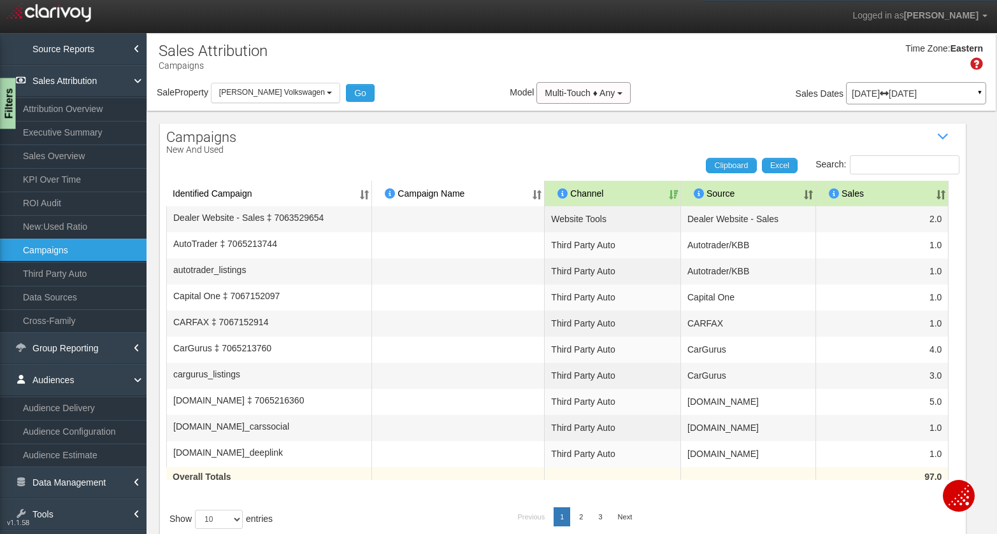
click at [11, 111] on div "Filters" at bounding box center [8, 103] width 16 height 51
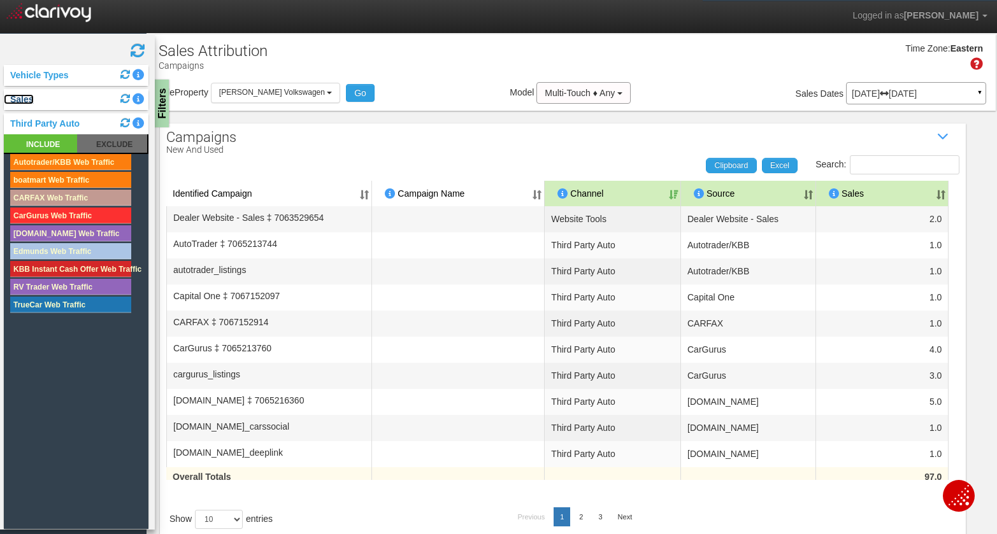
click at [24, 102] on link "Sales" at bounding box center [19, 99] width 30 height 10
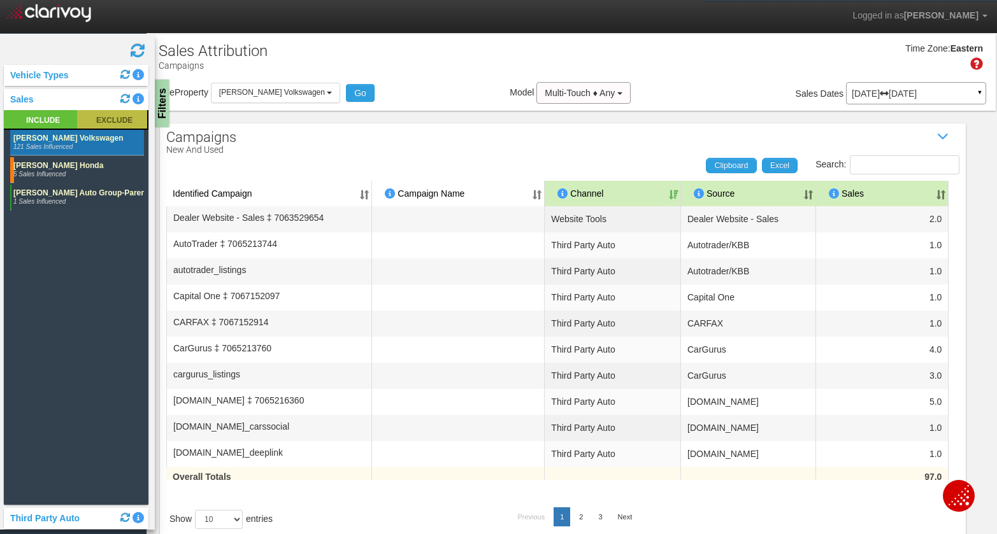
click at [119, 120] on rect at bounding box center [112, 119] width 70 height 18
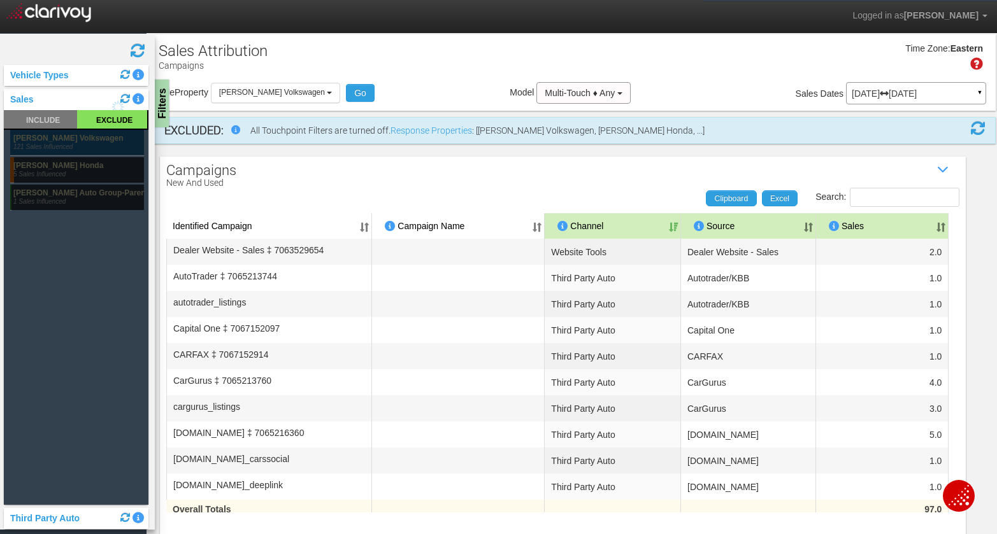
click at [91, 145] on rect at bounding box center [77, 142] width 134 height 25
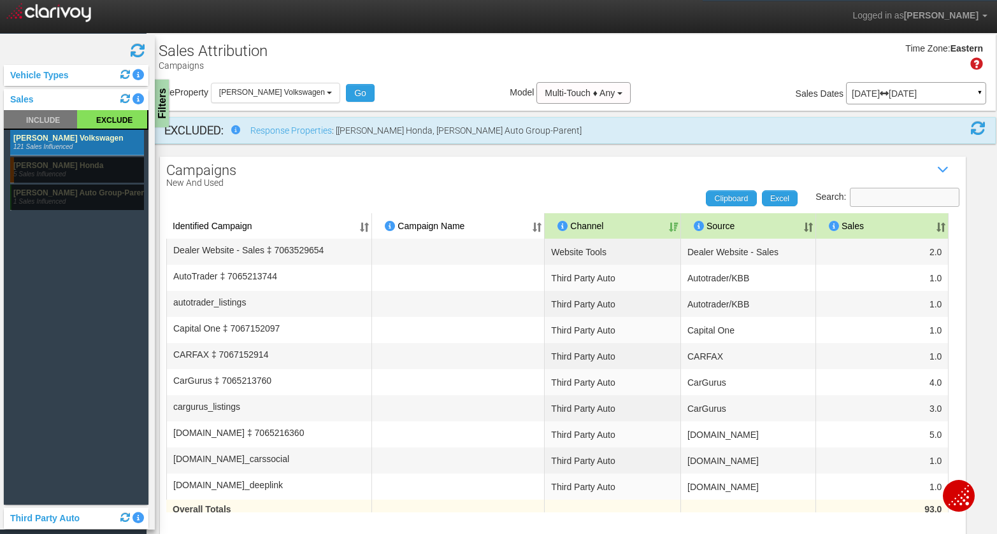
click at [883, 195] on input "Search:" at bounding box center [905, 197] width 110 height 19
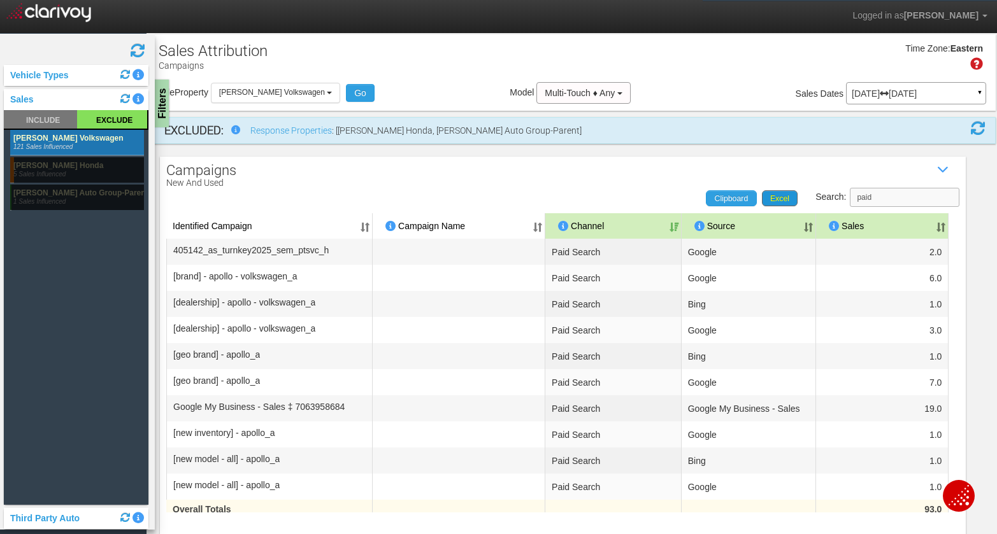
scroll to position [76, 0]
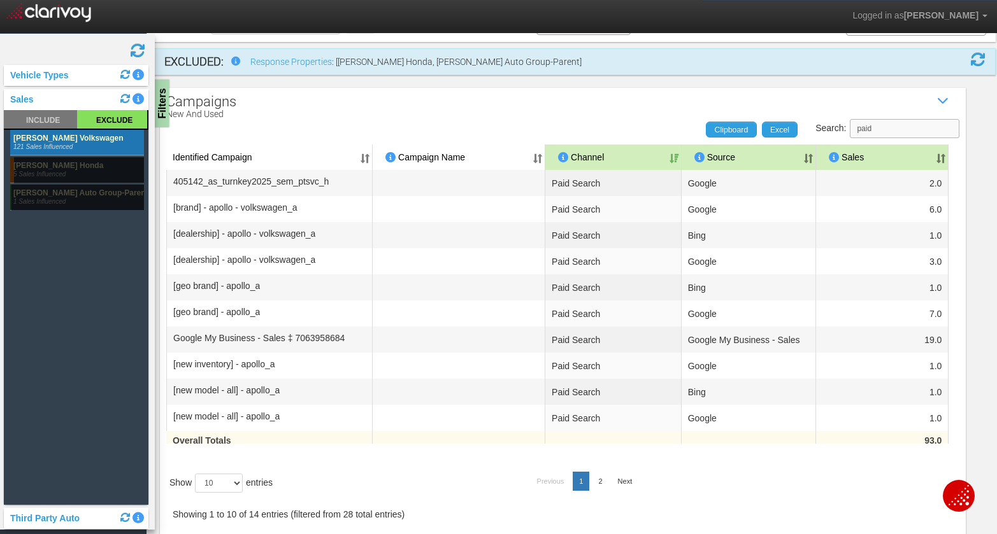
type input "paid"
click at [235, 485] on select "10 25 50 100" at bounding box center [219, 483] width 48 height 19
select select "25"
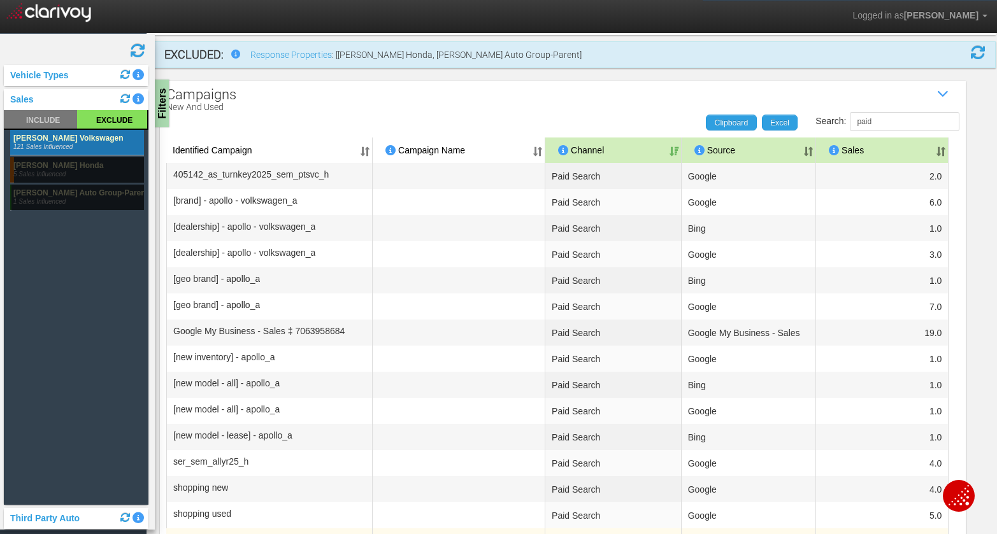
click at [947, 147] on th "Sales" at bounding box center [882, 150] width 132 height 25
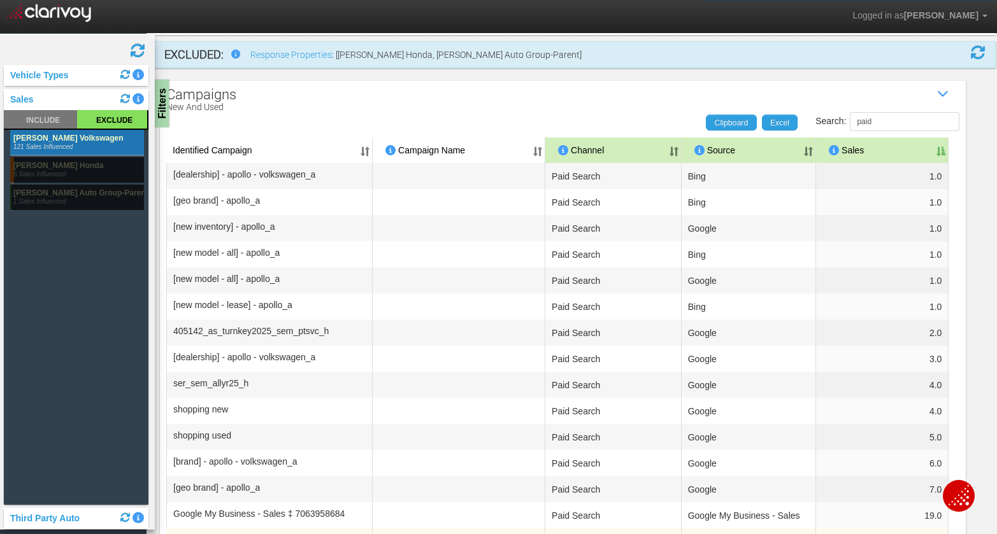
click at [947, 148] on th "Sales" at bounding box center [882, 150] width 132 height 25
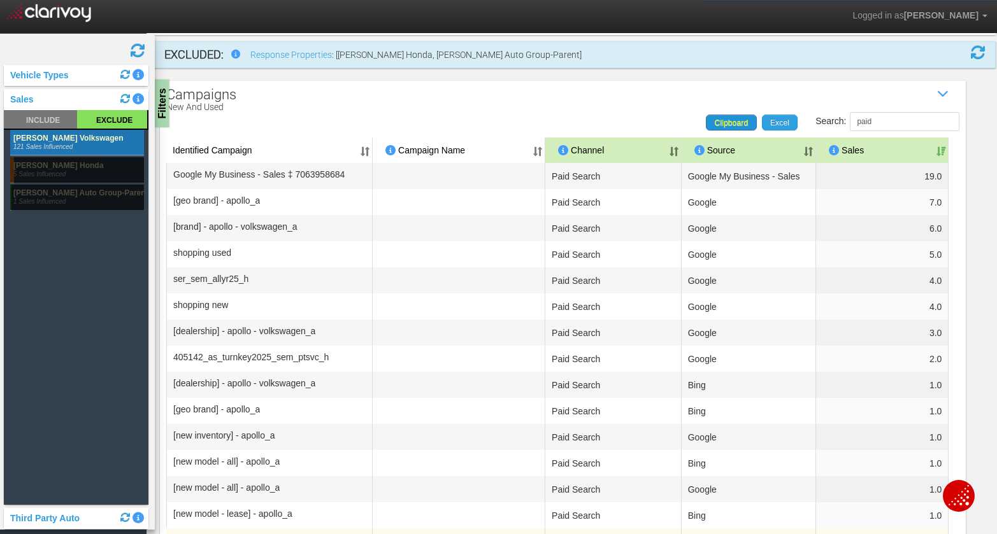
click at [730, 120] on span "Clipboard" at bounding box center [732, 122] width 34 height 9
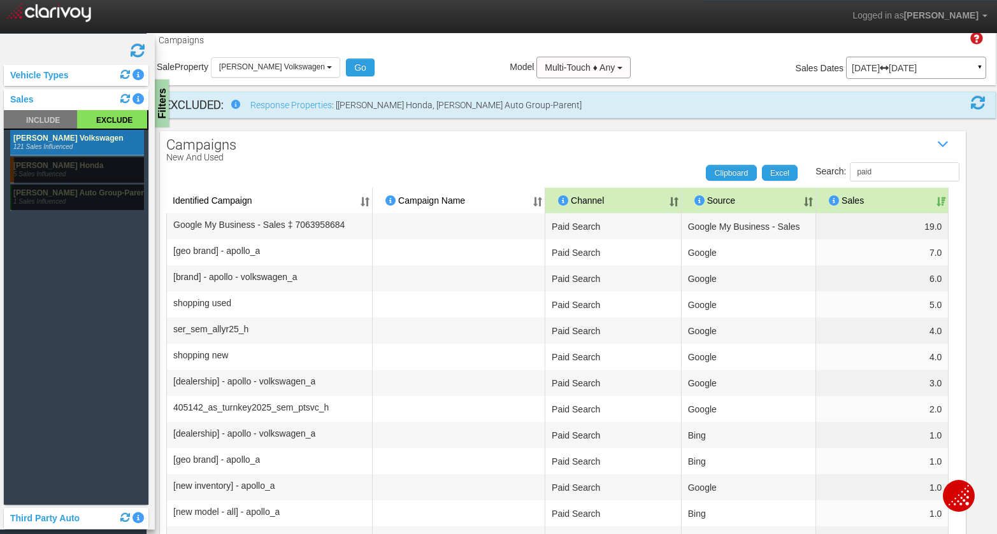
scroll to position [0, 0]
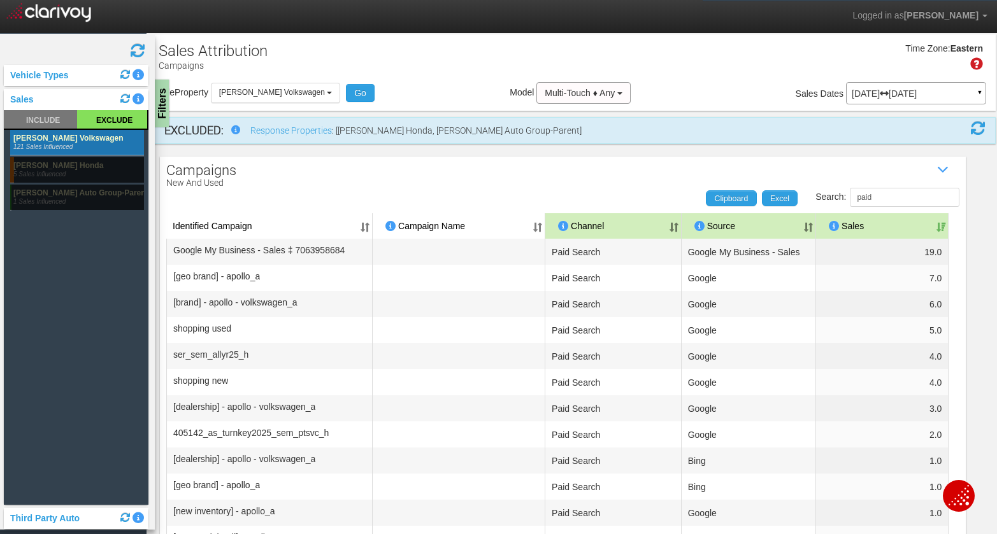
click at [870, 95] on p "May 01, 2025 Jul 31, 2025" at bounding box center [916, 93] width 129 height 9
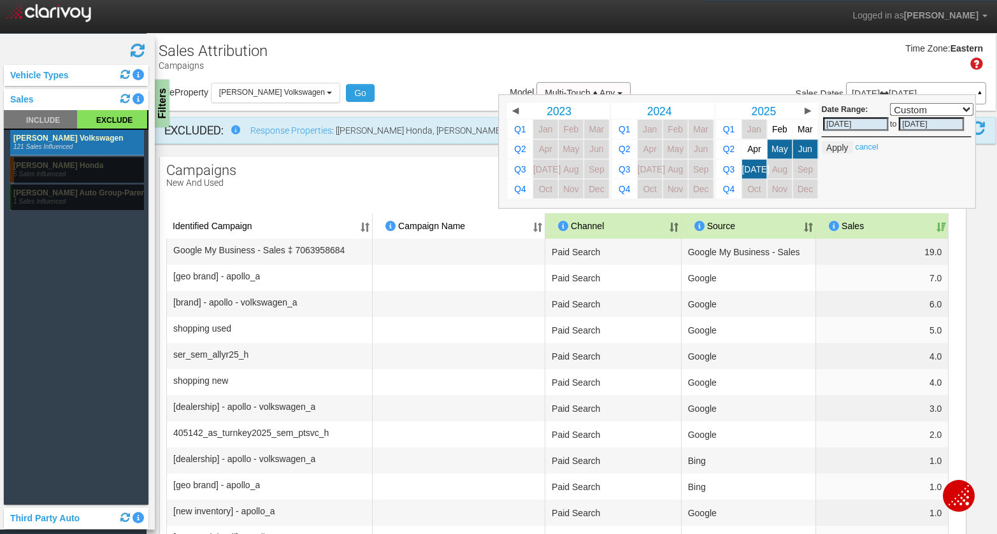
click at [812, 68] on div "Time Zone: Eastern" at bounding box center [571, 61] width 848 height 41
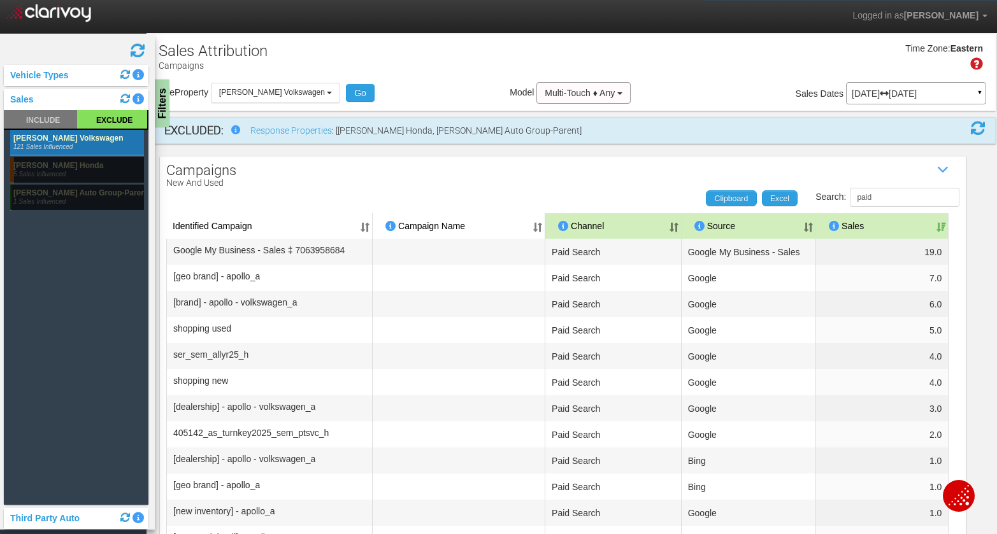
click at [138, 49] on span at bounding box center [137, 50] width 15 height 15
